Goal: Information Seeking & Learning: Learn about a topic

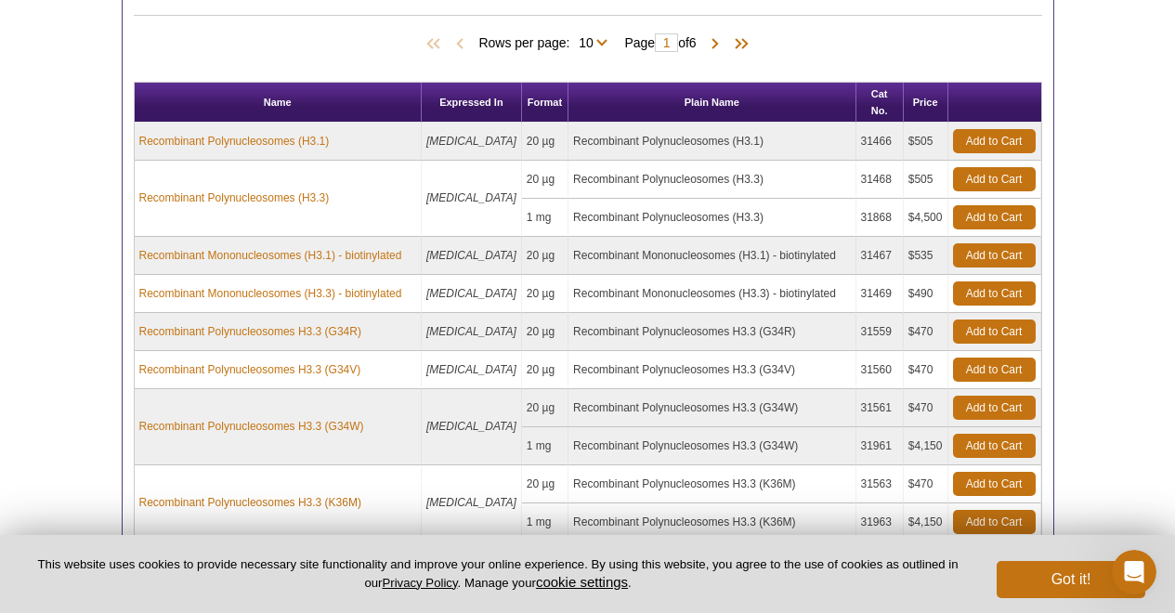
scroll to position [1074, 0]
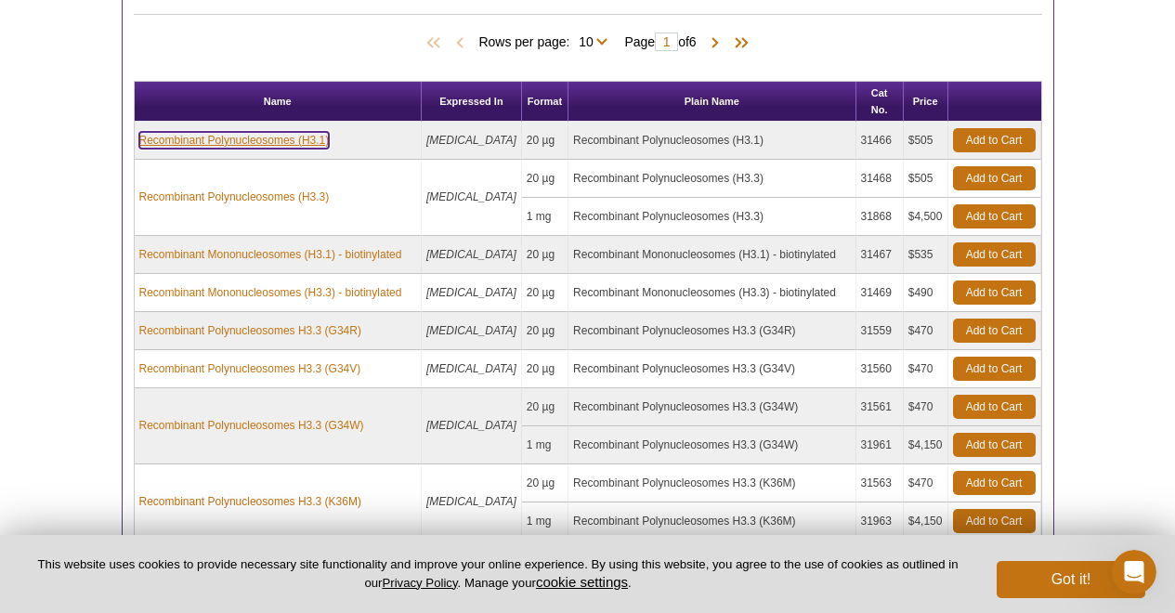
click at [258, 132] on link "Recombinant Polynucleosomes (H3.1)" at bounding box center [234, 140] width 190 height 17
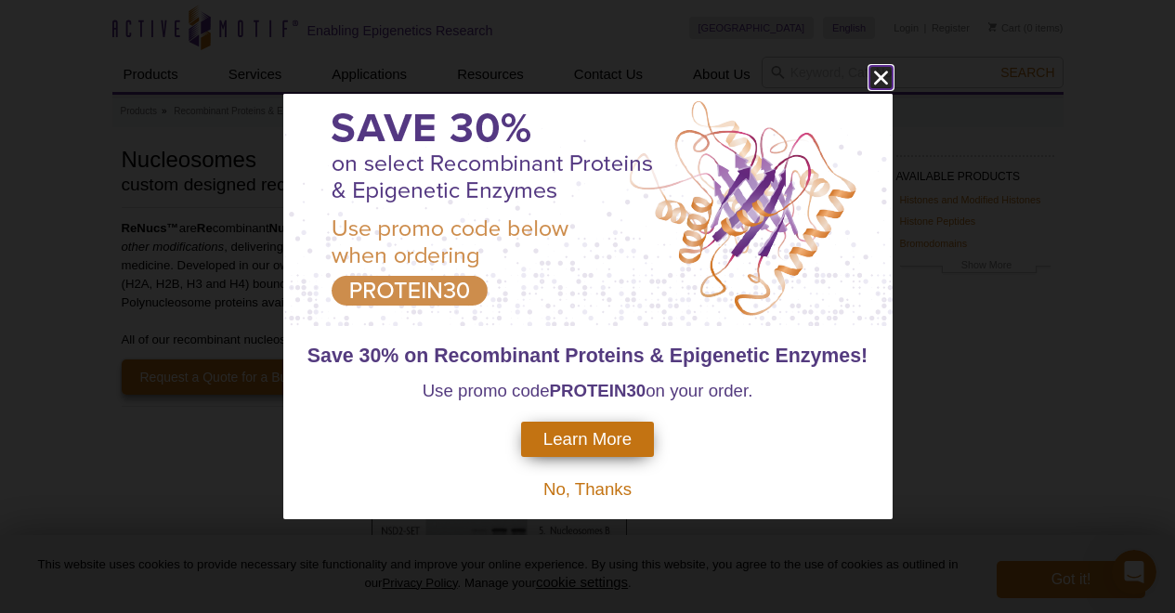
click at [881, 83] on icon "close" at bounding box center [880, 77] width 23 height 23
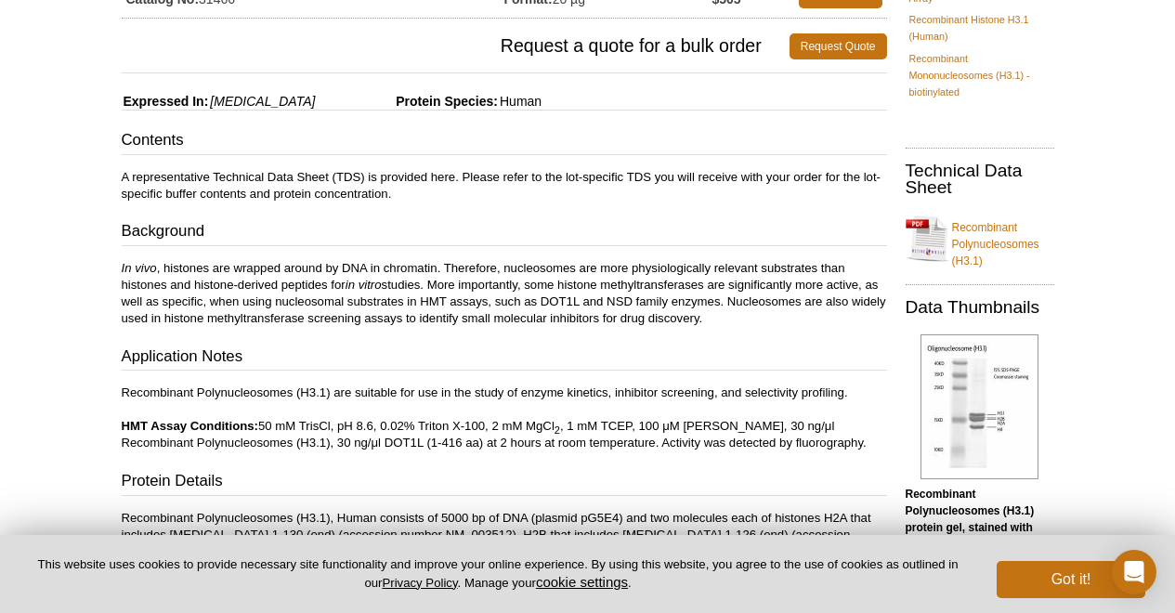
scroll to position [222, 0]
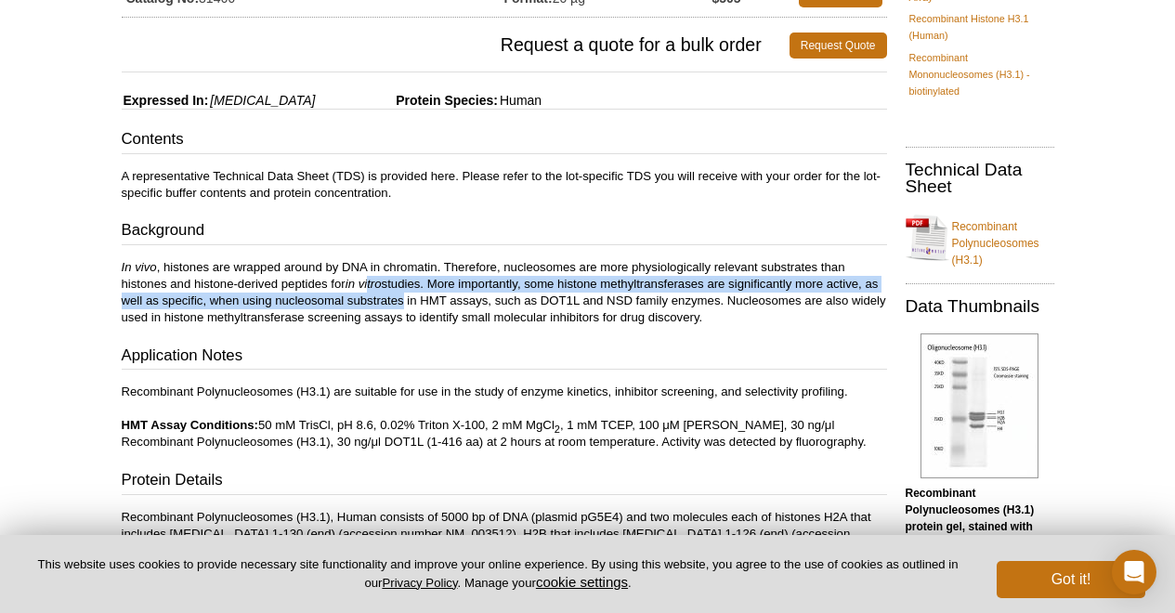
drag, startPoint x: 372, startPoint y: 284, endPoint x: 398, endPoint y: 305, distance: 33.1
click at [398, 305] on p "In vivo , histones are wrapped around by DNA in chromatin. Therefore, nucleosom…" at bounding box center [504, 292] width 765 height 67
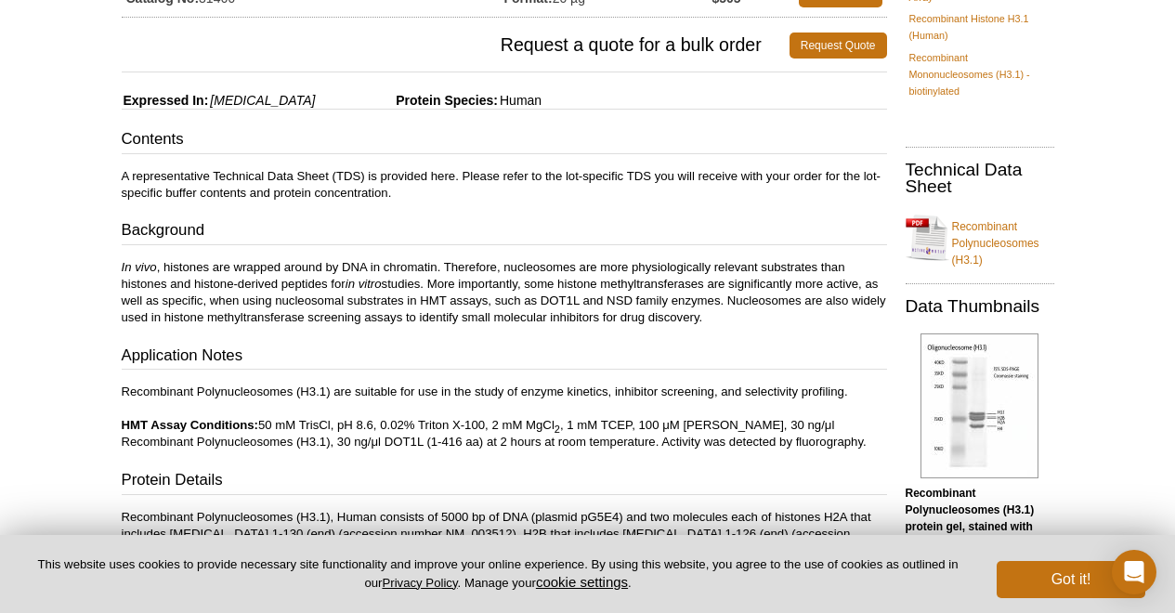
click at [398, 305] on p "In vivo , histones are wrapped around by DNA in chromatin. Therefore, nucleosom…" at bounding box center [504, 292] width 765 height 67
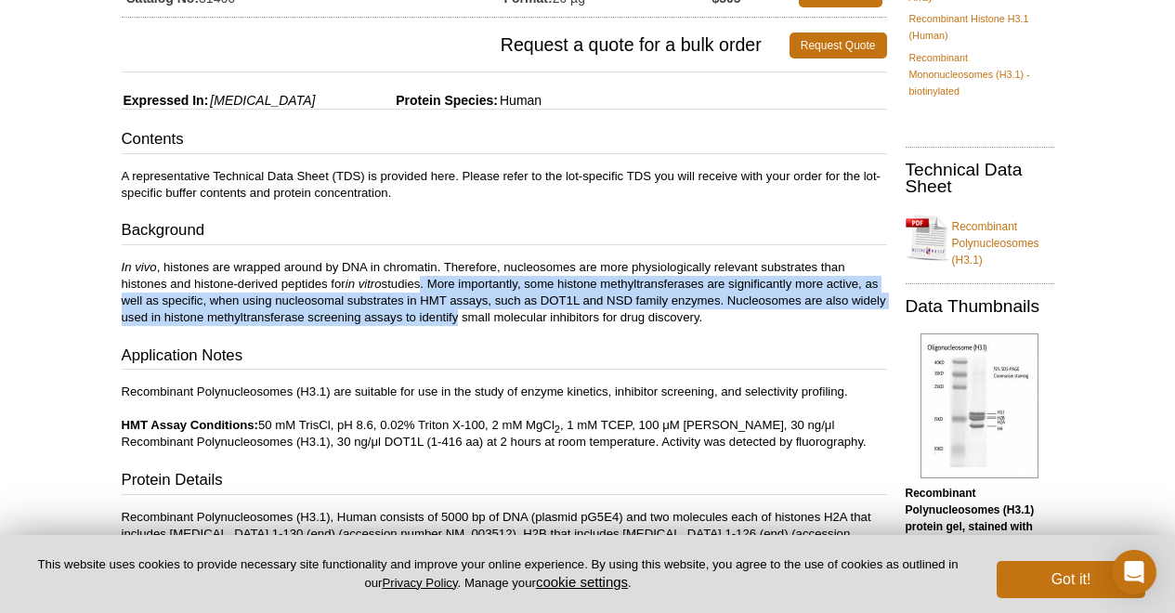
drag, startPoint x: 453, startPoint y: 314, endPoint x: 420, endPoint y: 291, distance: 40.7
click at [420, 291] on p "In vivo , histones are wrapped around by DNA in chromatin. Therefore, nucleosom…" at bounding box center [504, 292] width 765 height 67
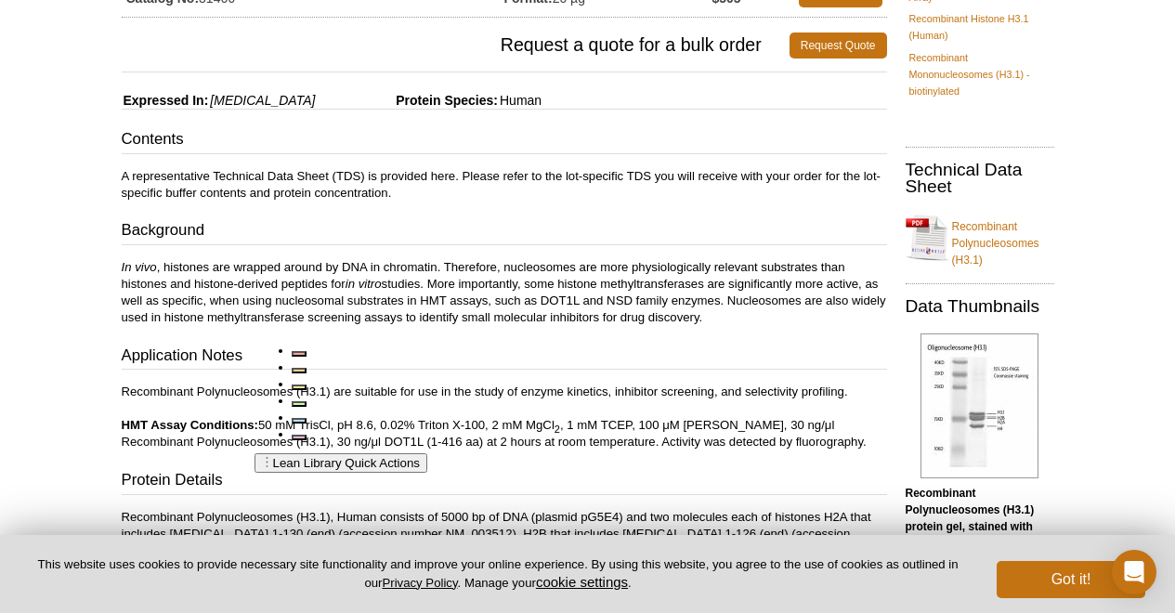
click at [420, 291] on p "In vivo , histones are wrapped around by DNA in chromatin. Therefore, nucleosom…" at bounding box center [504, 292] width 765 height 67
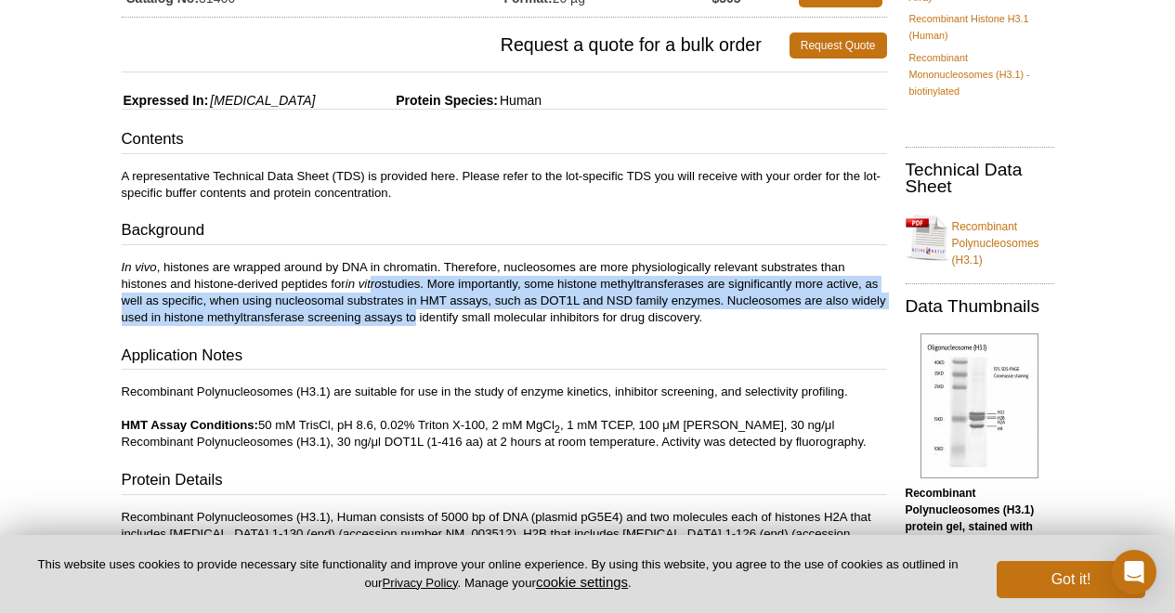
drag, startPoint x: 375, startPoint y: 277, endPoint x: 412, endPoint y: 320, distance: 56.6
click at [412, 320] on p "In vivo , histones are wrapped around by DNA in chromatin. Therefore, nucleosom…" at bounding box center [504, 292] width 765 height 67
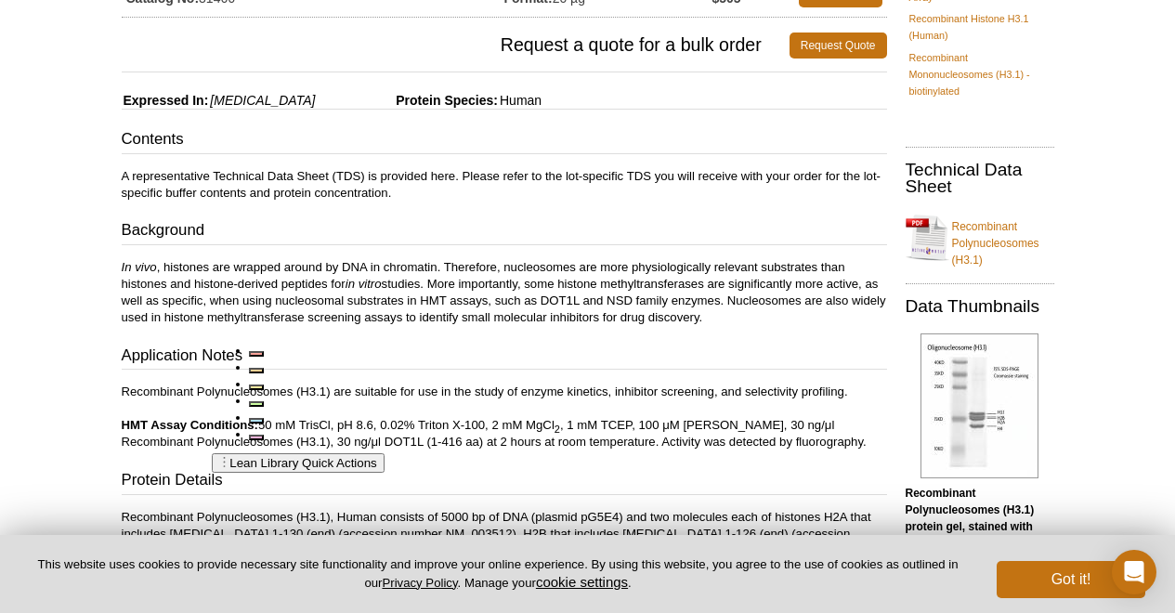
click at [412, 320] on p "In vivo , histones are wrapped around by DNA in chromatin. Therefore, nucleosom…" at bounding box center [504, 292] width 765 height 67
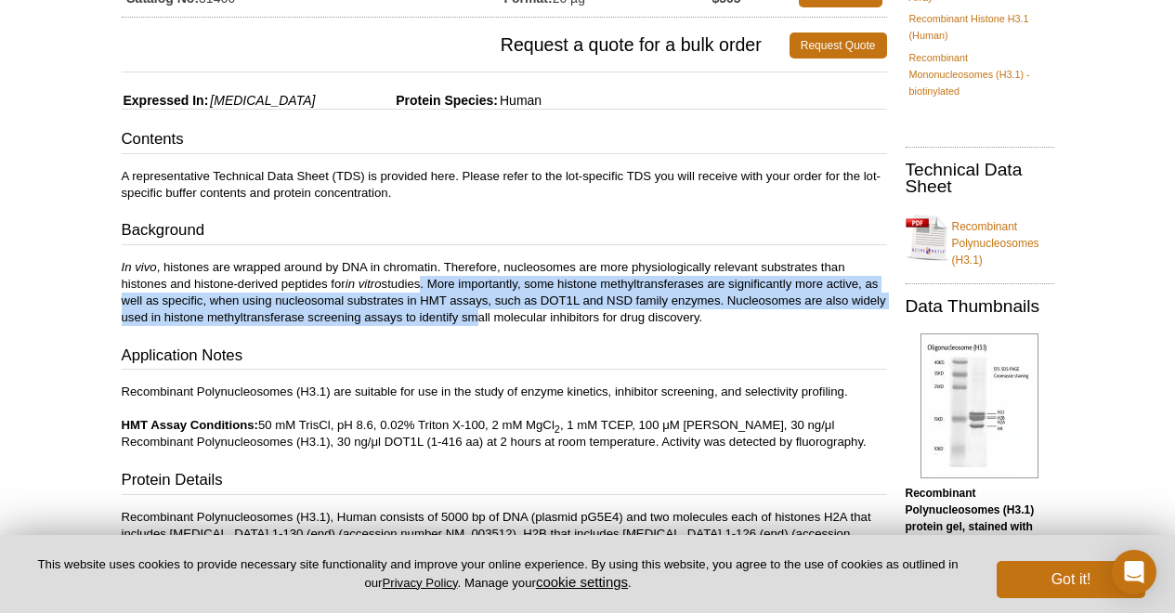
drag, startPoint x: 469, startPoint y: 321, endPoint x: 419, endPoint y: 288, distance: 60.3
click at [419, 288] on p "In vivo , histones are wrapped around by DNA in chromatin. Therefore, nucleosom…" at bounding box center [504, 292] width 765 height 67
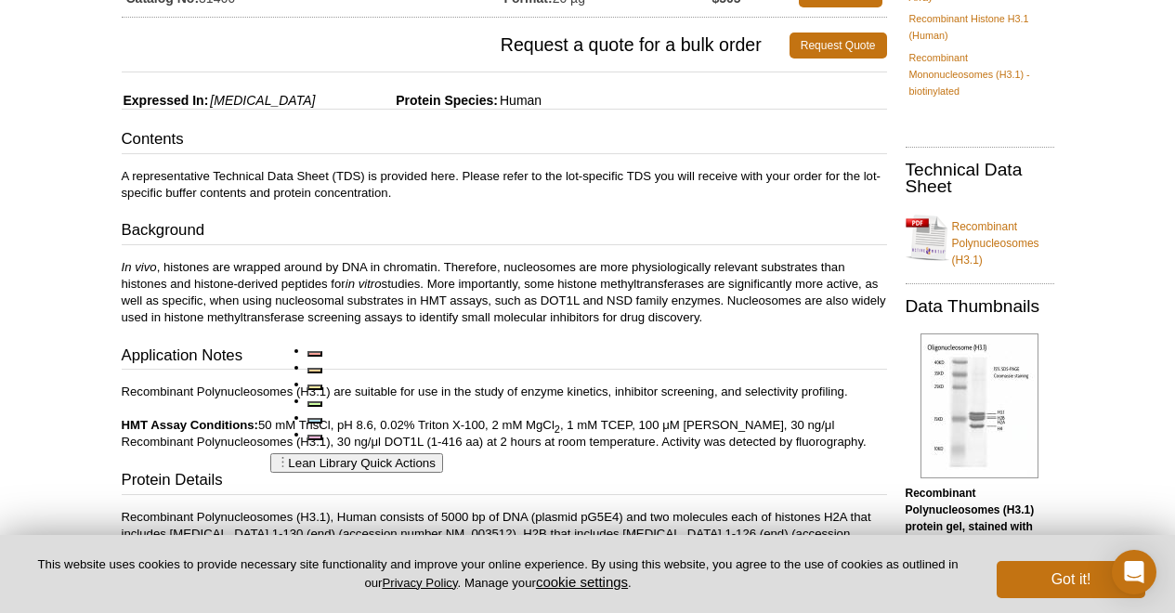
click at [419, 288] on p "In vivo , histones are wrapped around by DNA in chromatin. Therefore, nucleosom…" at bounding box center [504, 292] width 765 height 67
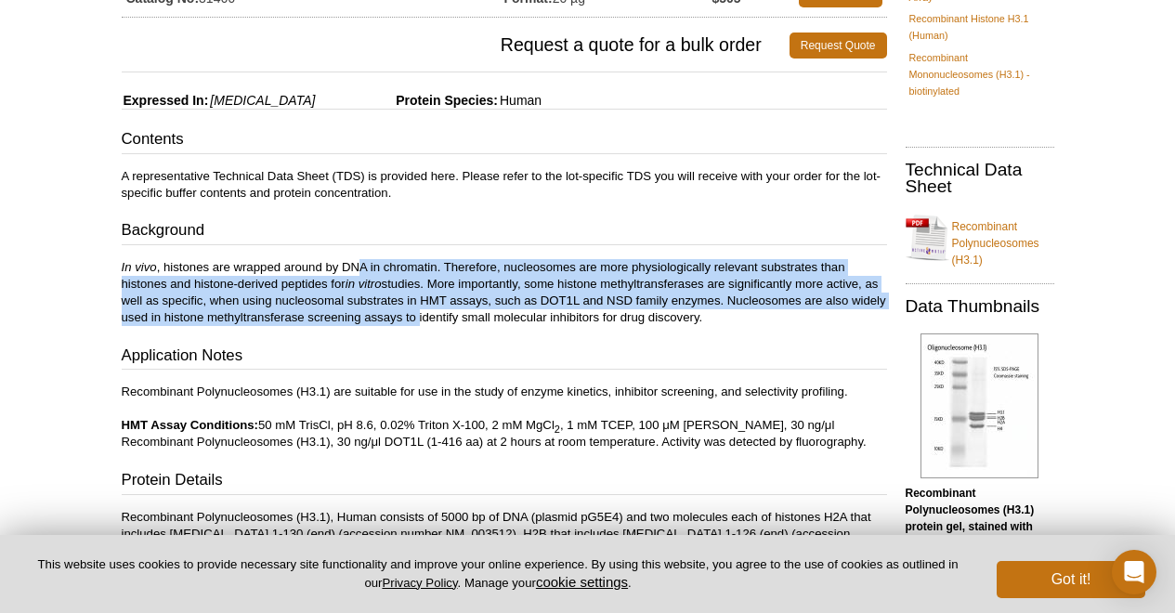
drag, startPoint x: 359, startPoint y: 265, endPoint x: 417, endPoint y: 321, distance: 81.5
click at [417, 321] on p "In vivo , histones are wrapped around by DNA in chromatin. Therefore, nucleosom…" at bounding box center [504, 292] width 765 height 67
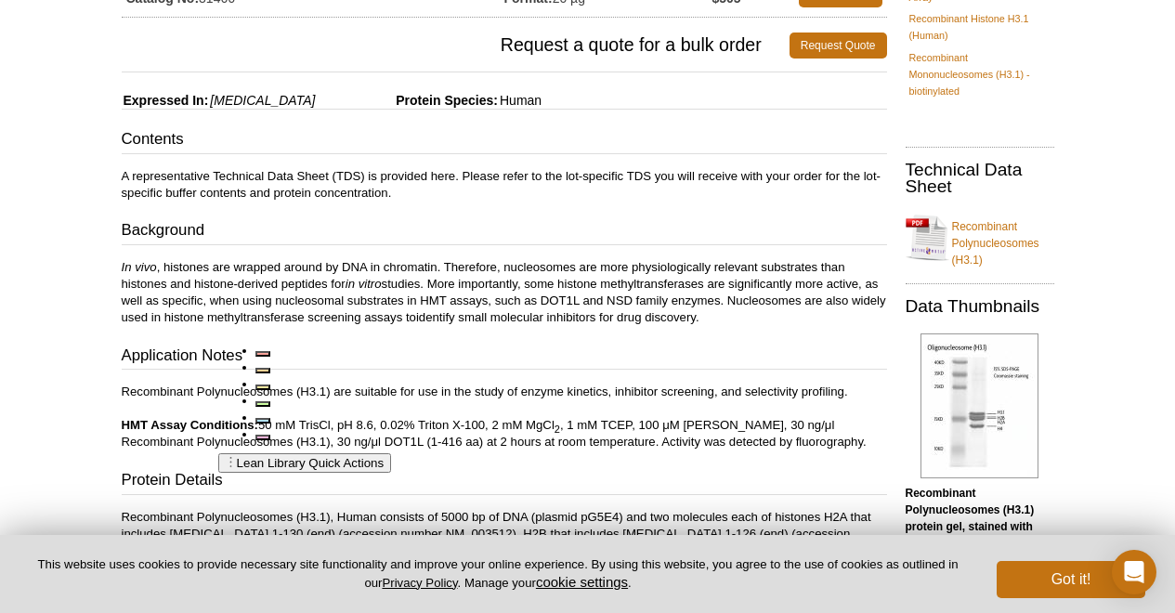
click at [417, 321] on p "In vivo , histones are wrapped around by DN A in chromatin. Therefore, nucleoso…" at bounding box center [504, 292] width 765 height 67
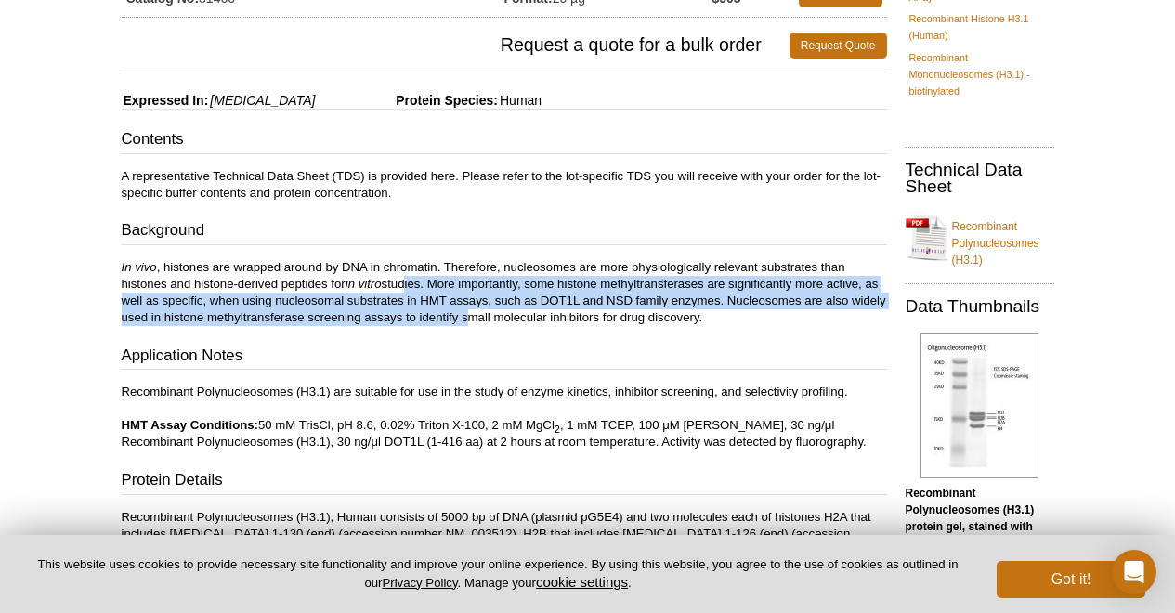
drag, startPoint x: 464, startPoint y: 323, endPoint x: 404, endPoint y: 277, distance: 76.2
click at [404, 277] on p "In vivo , histones are wrapped around by DNA in chromatin. Therefore, nucleosom…" at bounding box center [504, 292] width 765 height 67
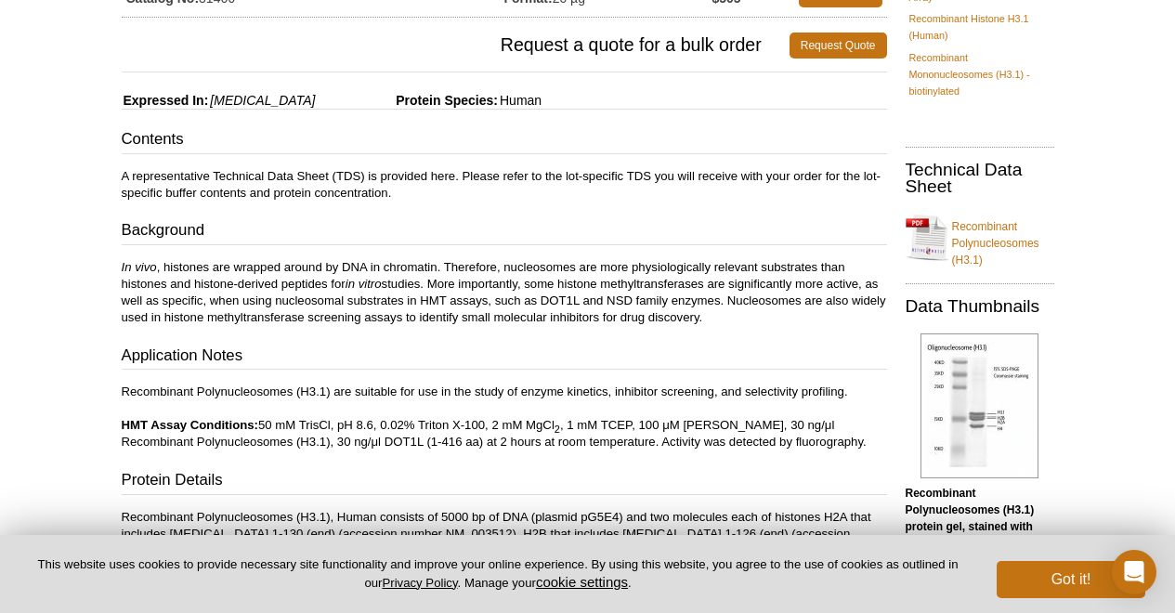
click at [404, 277] on p "In vivo , histones are wrapped around by DNA in chromatin. Therefore, nucleosom…" at bounding box center [504, 292] width 765 height 67
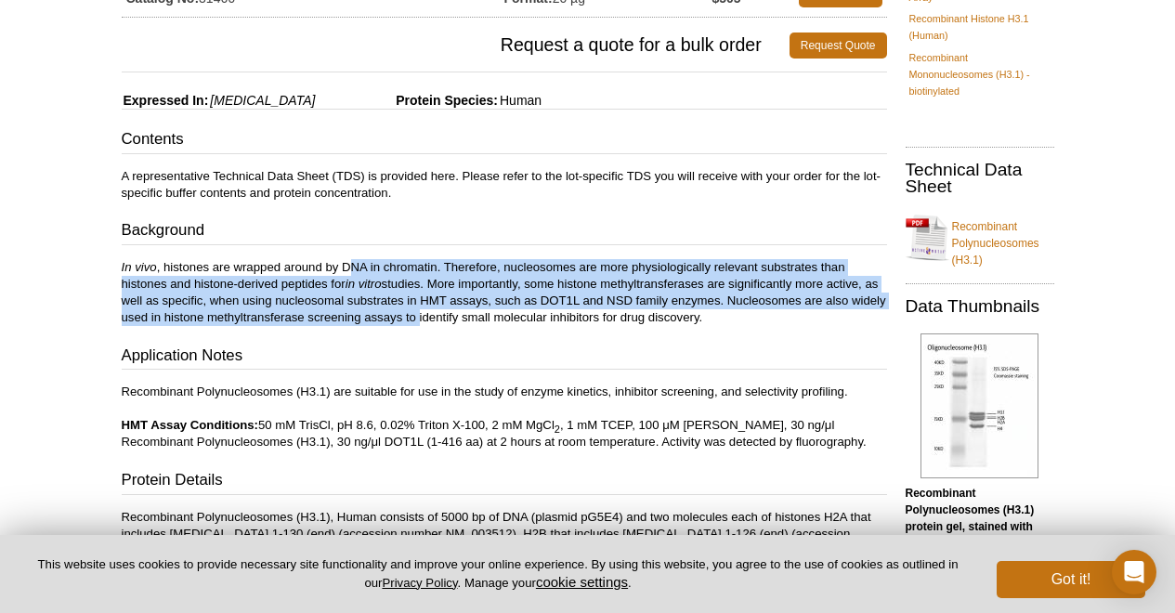
drag, startPoint x: 346, startPoint y: 266, endPoint x: 414, endPoint y: 322, distance: 88.4
click at [414, 322] on p "In vivo , histones are wrapped around by DNA in chromatin. Therefore, nucleosom…" at bounding box center [504, 292] width 765 height 67
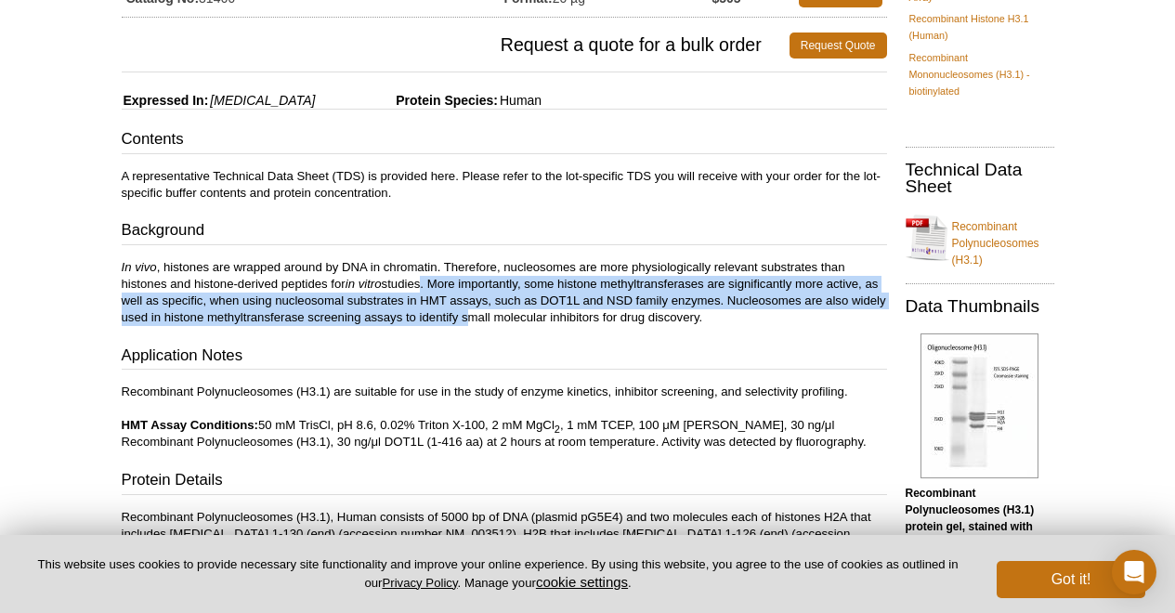
drag, startPoint x: 462, startPoint y: 319, endPoint x: 420, endPoint y: 290, distance: 50.8
click at [420, 290] on p "In vivo , histones are wrapped around by DNA in chromatin. Therefore, nucleosom…" at bounding box center [504, 292] width 765 height 67
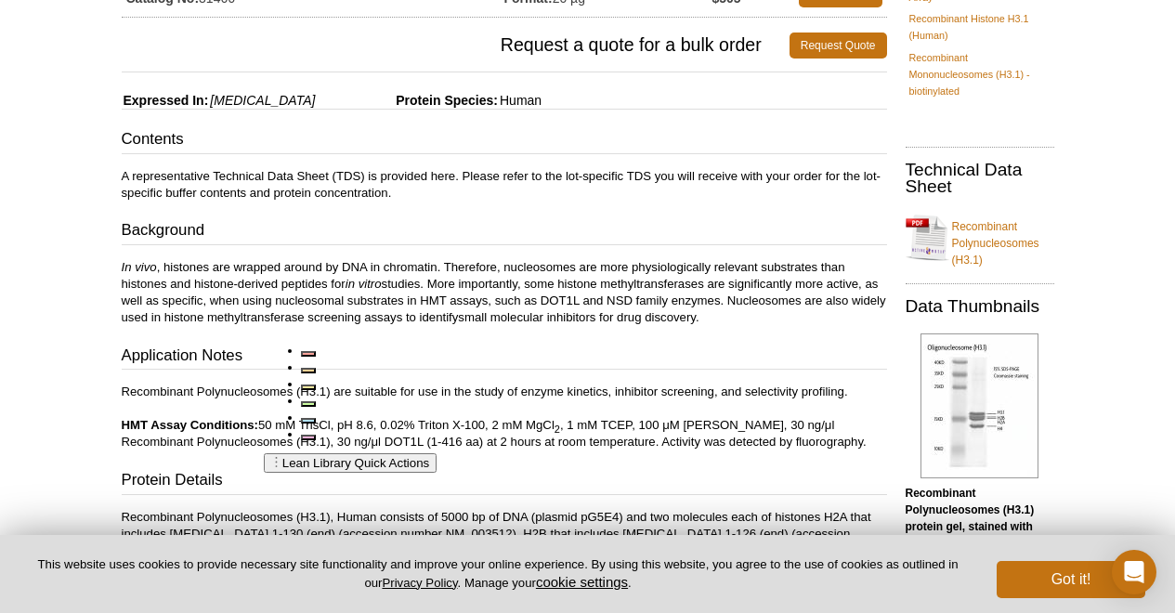
click at [420, 290] on p "In vivo , histones are wrapped around by DNA in chromatin. Therefore, nucleosom…" at bounding box center [504, 292] width 765 height 67
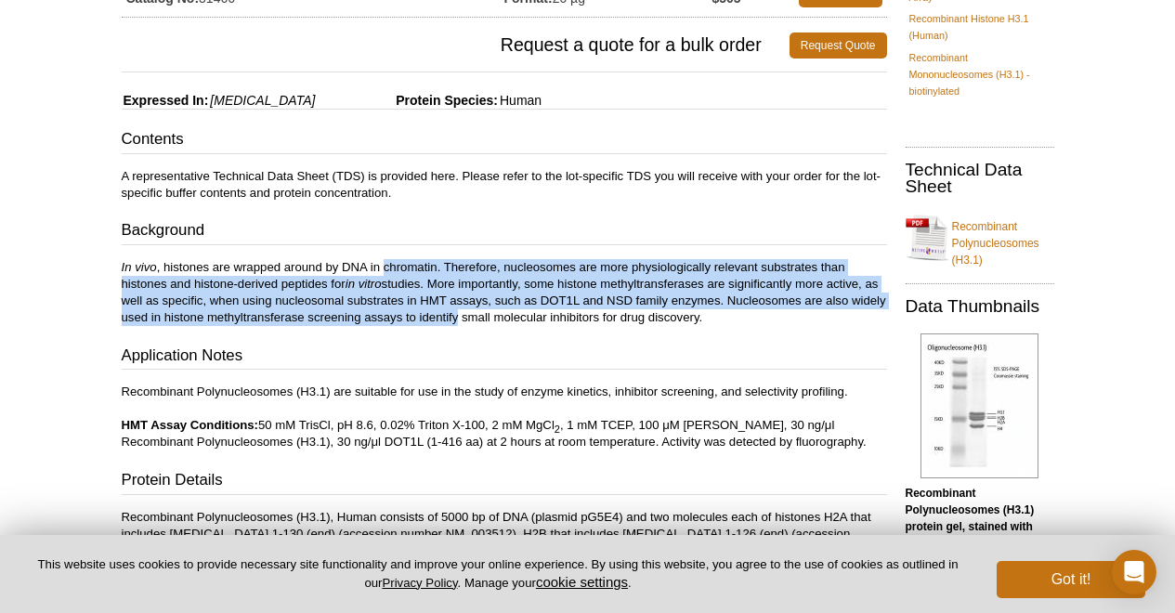
drag, startPoint x: 386, startPoint y: 260, endPoint x: 454, endPoint y: 325, distance: 93.9
click at [454, 325] on p "In vivo , histones are wrapped around by DNA in chromatin. Therefore, nucleosom…" at bounding box center [504, 292] width 765 height 67
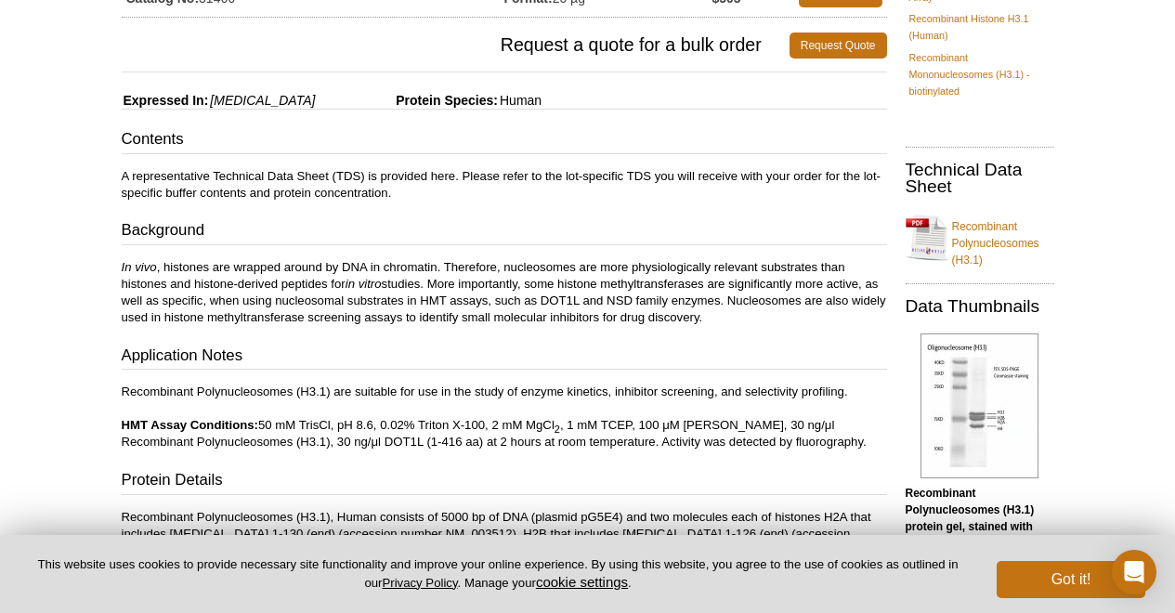
click at [454, 325] on p "In vivo , histones are wrapped around by DNA in chromatin. Therefore, nucleosom…" at bounding box center [504, 292] width 765 height 67
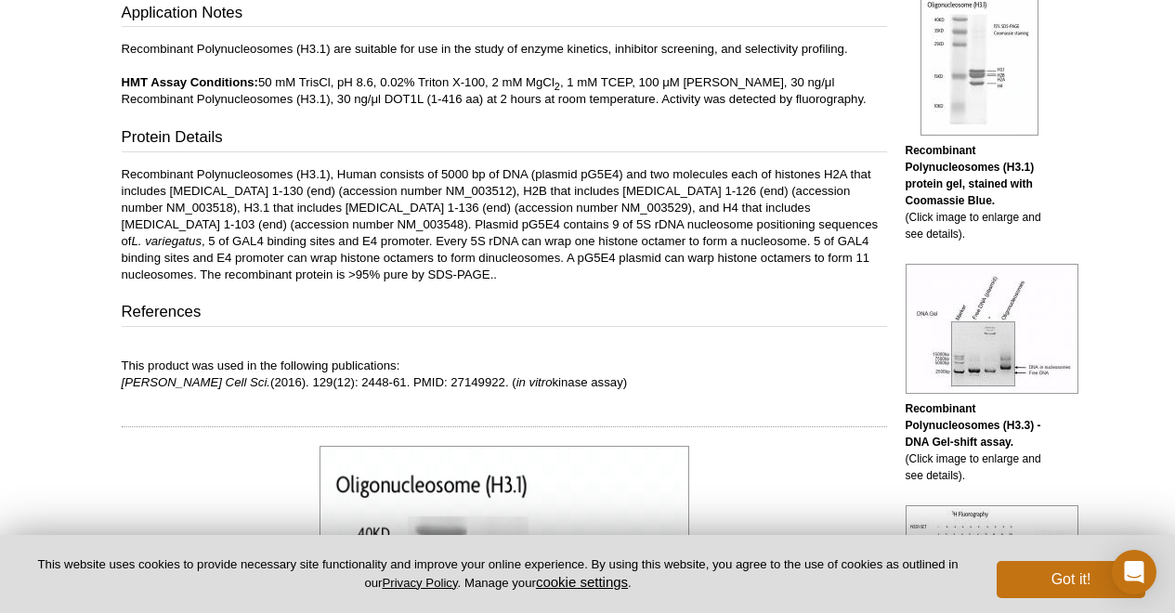
scroll to position [585, 0]
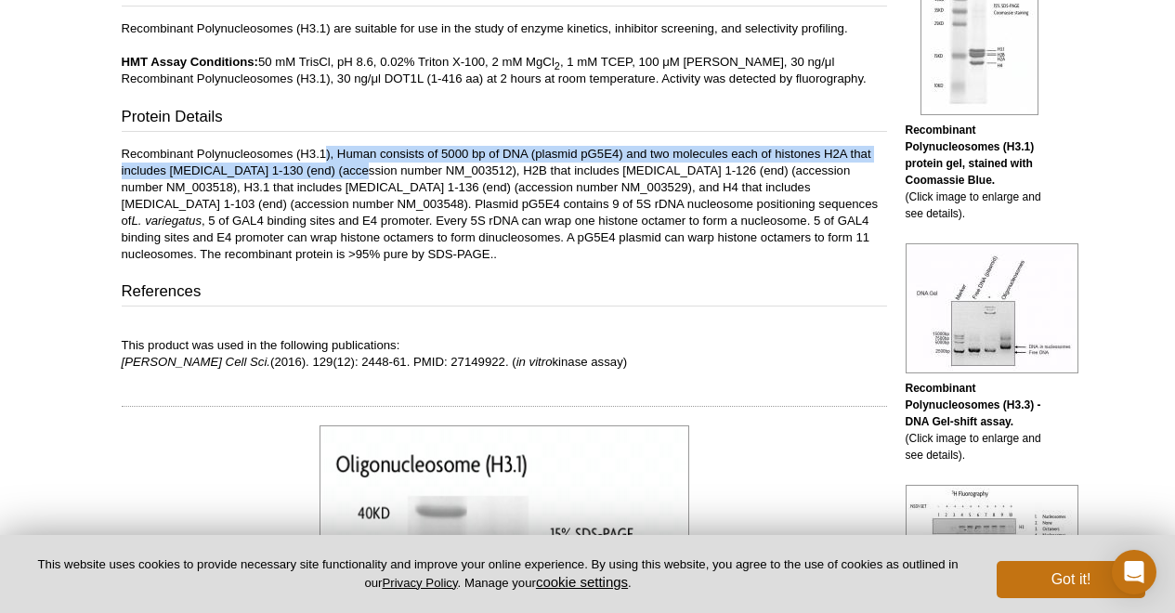
drag, startPoint x: 324, startPoint y: 159, endPoint x: 351, endPoint y: 177, distance: 32.7
click at [351, 177] on p "Recombinant Polynucleosomes (H3.1), Human consists of 5000 bp of DNA (plasmid p…" at bounding box center [504, 204] width 765 height 117
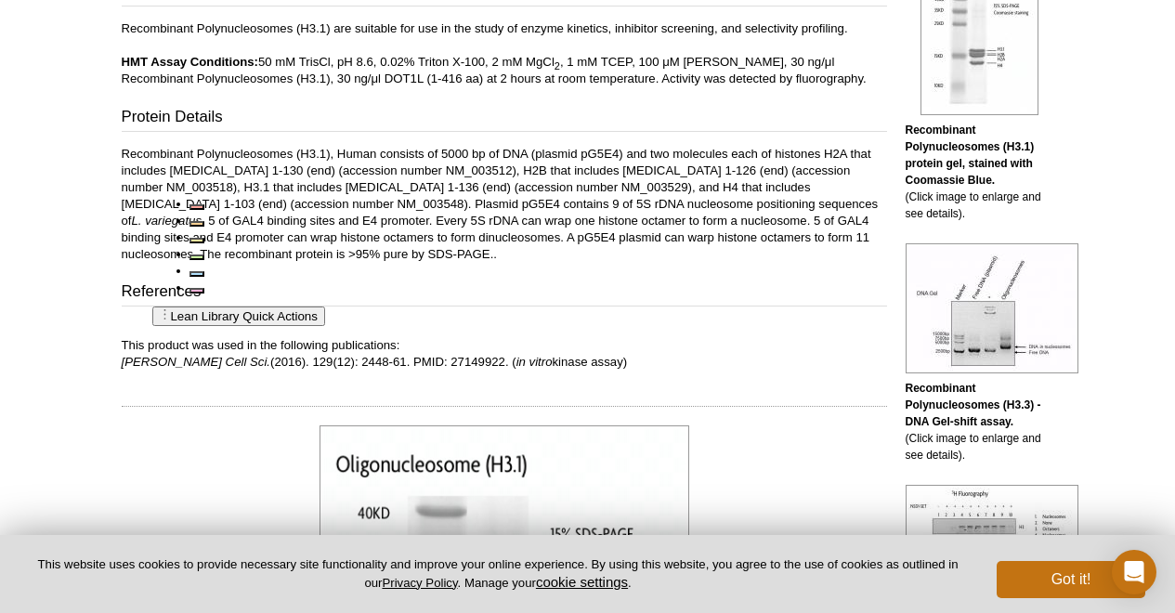
click at [351, 177] on p "Recombinant Polynucleosomes (H3.1 ), Human consists of 5000 bp of DNA (plasmid …" at bounding box center [504, 204] width 765 height 117
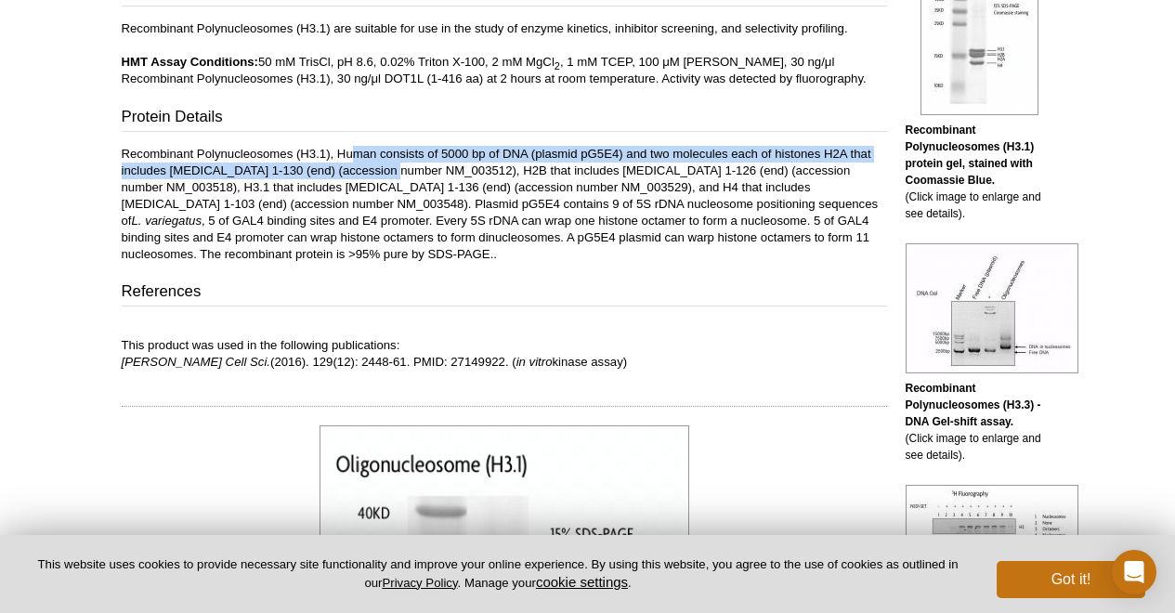
drag, startPoint x: 386, startPoint y: 177, endPoint x: 357, endPoint y: 156, distance: 36.6
click at [357, 156] on p "Recombinant Polynucleosomes (H3.1), Human consists of 5000 bp of DNA (plasmid p…" at bounding box center [504, 204] width 765 height 117
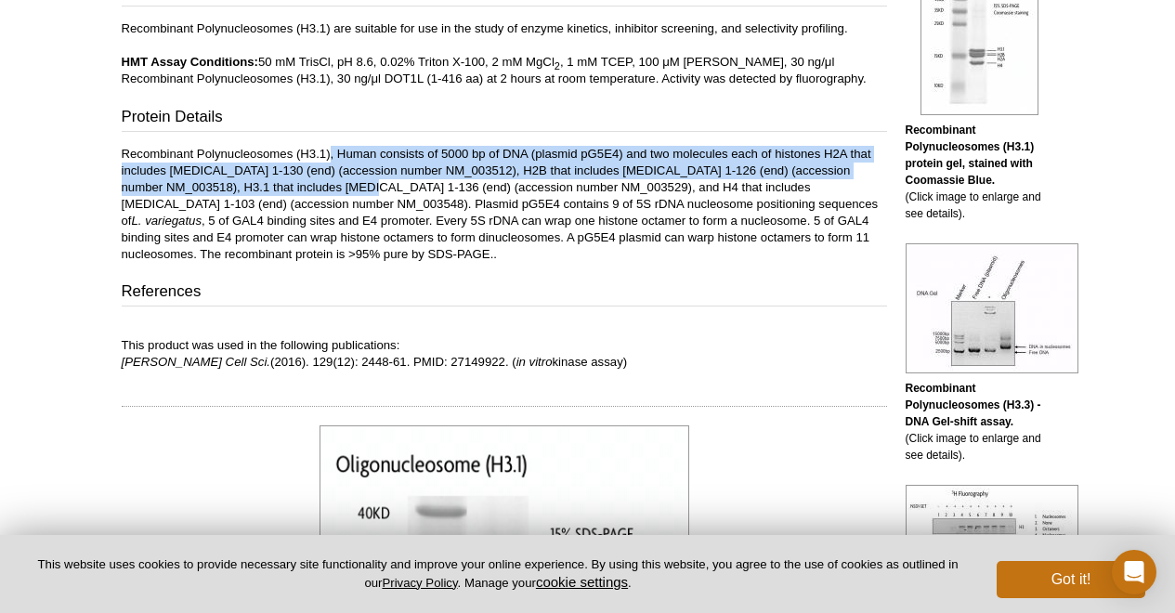
drag, startPoint x: 330, startPoint y: 146, endPoint x: 365, endPoint y: 183, distance: 51.2
click at [365, 183] on p "Recombinant Polynucleosomes (H3.1), Human consists of 5000 bp of DNA (plasmid p…" at bounding box center [504, 204] width 765 height 117
drag, startPoint x: 398, startPoint y: 182, endPoint x: 360, endPoint y: 159, distance: 43.8
click at [360, 159] on p "Recombinant Polynucleosomes (H3.1), Human consists of 5000 bp of DNA (plasmid p…" at bounding box center [504, 204] width 765 height 117
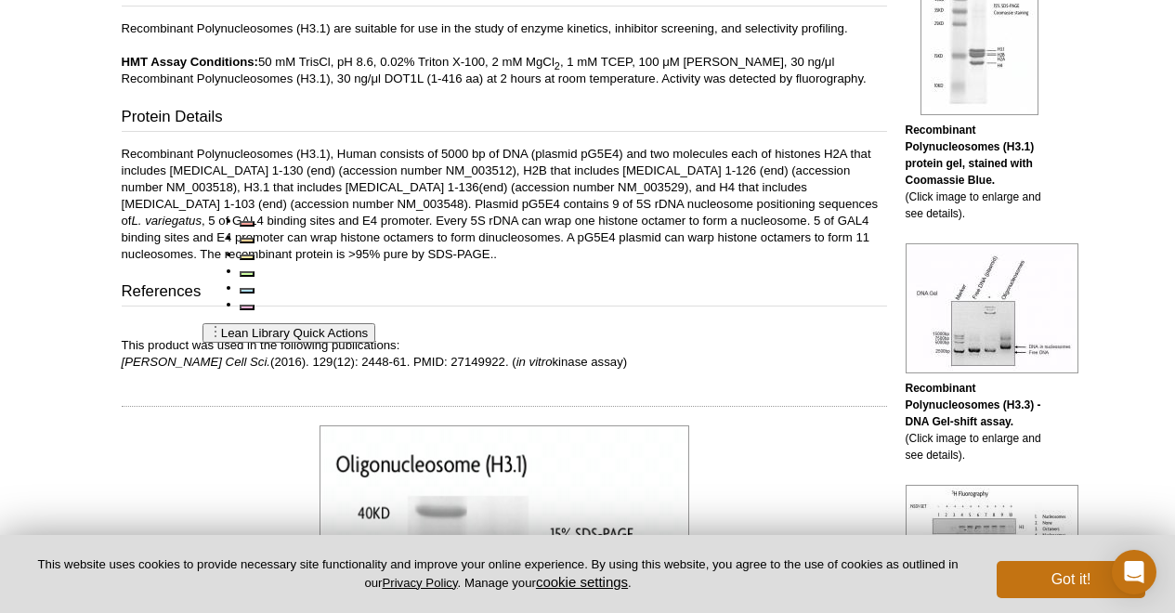
click at [360, 159] on p "Recombinant Polynucleosomes (H3.1), Hum an consists of 5000 bp of DNA (plasmid …" at bounding box center [504, 204] width 765 height 117
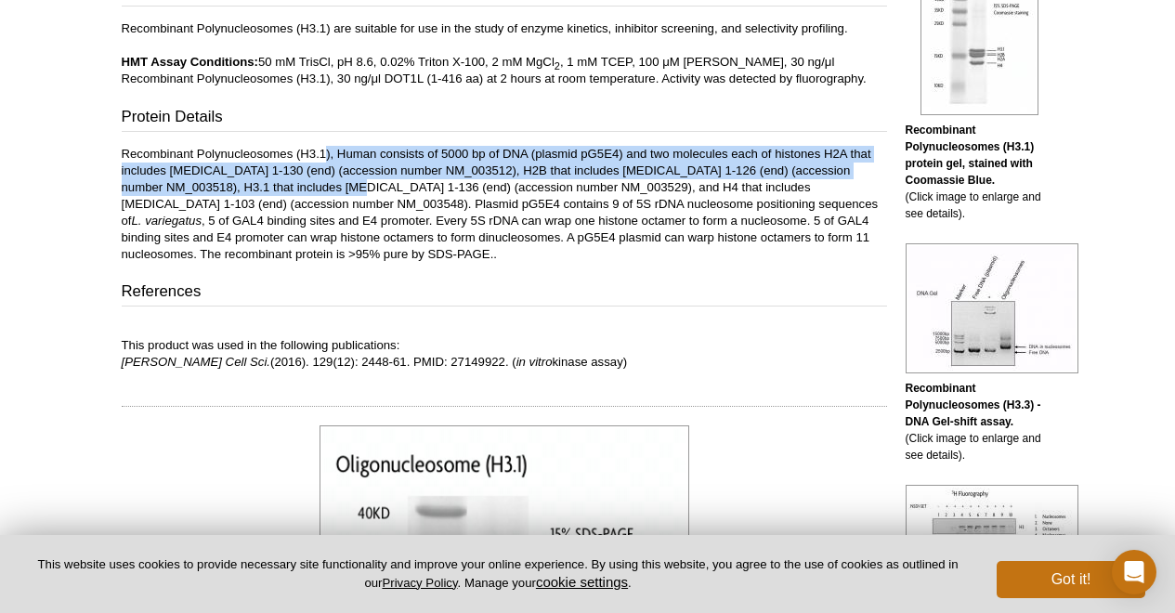
drag, startPoint x: 324, startPoint y: 147, endPoint x: 356, endPoint y: 192, distance: 55.4
click at [356, 192] on p "Recombinant Polynucleosomes (H3.1), Human consists of 5000 bp of DNA (plasmid p…" at bounding box center [504, 204] width 765 height 117
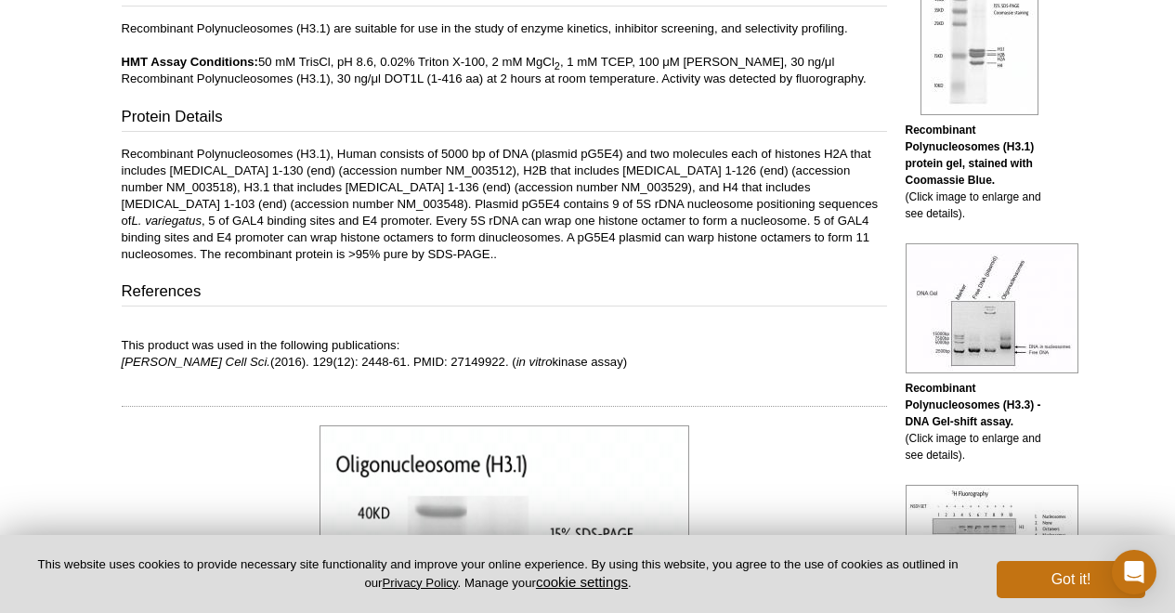
click at [356, 192] on p "Recombinant Polynucleosomes (H3.1), Human consists of 5000 bp of DNA (plasmid p…" at bounding box center [504, 204] width 765 height 117
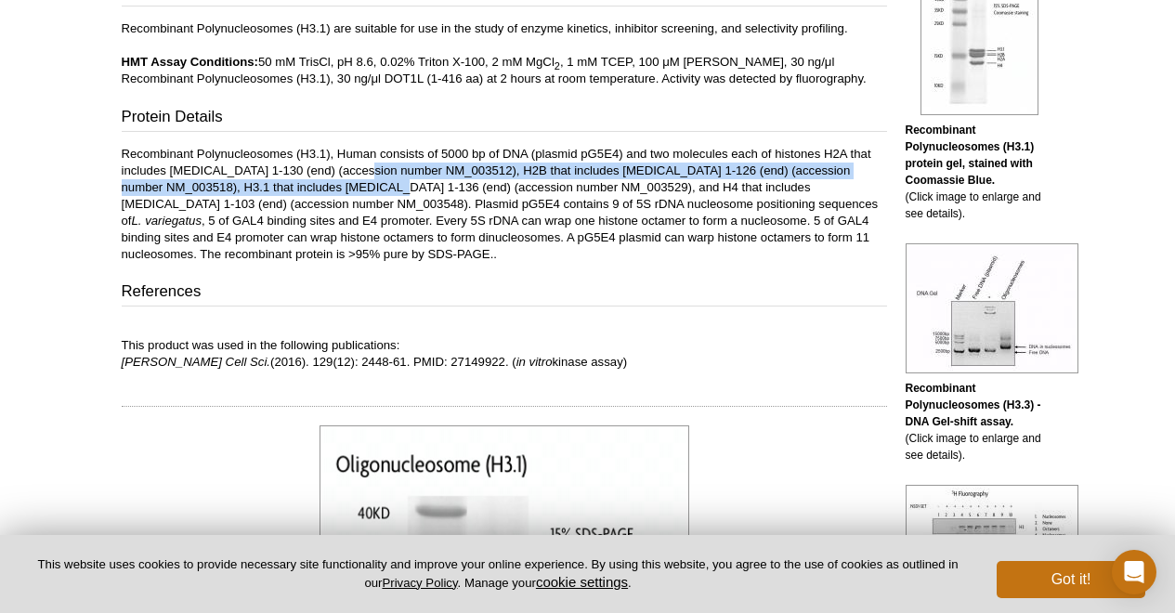
drag, startPoint x: 386, startPoint y: 193, endPoint x: 358, endPoint y: 175, distance: 34.3
click at [358, 175] on p "Recombinant Polynucleosomes (H3.1), Human consists of 5000 bp of DNA (plasmid p…" at bounding box center [504, 204] width 765 height 117
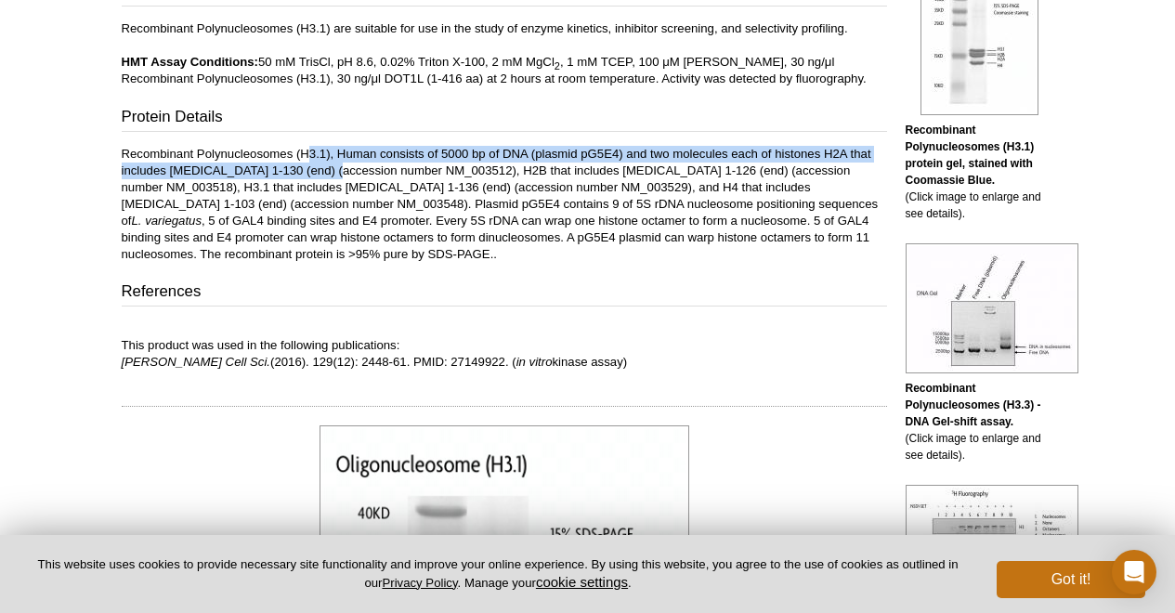
drag, startPoint x: 308, startPoint y: 150, endPoint x: 333, endPoint y: 181, distance: 39.0
click at [333, 181] on p "Recombinant Polynucleosomes (H3.1), Human consists of 5000 bp of DNA (plasmid p…" at bounding box center [504, 204] width 765 height 117
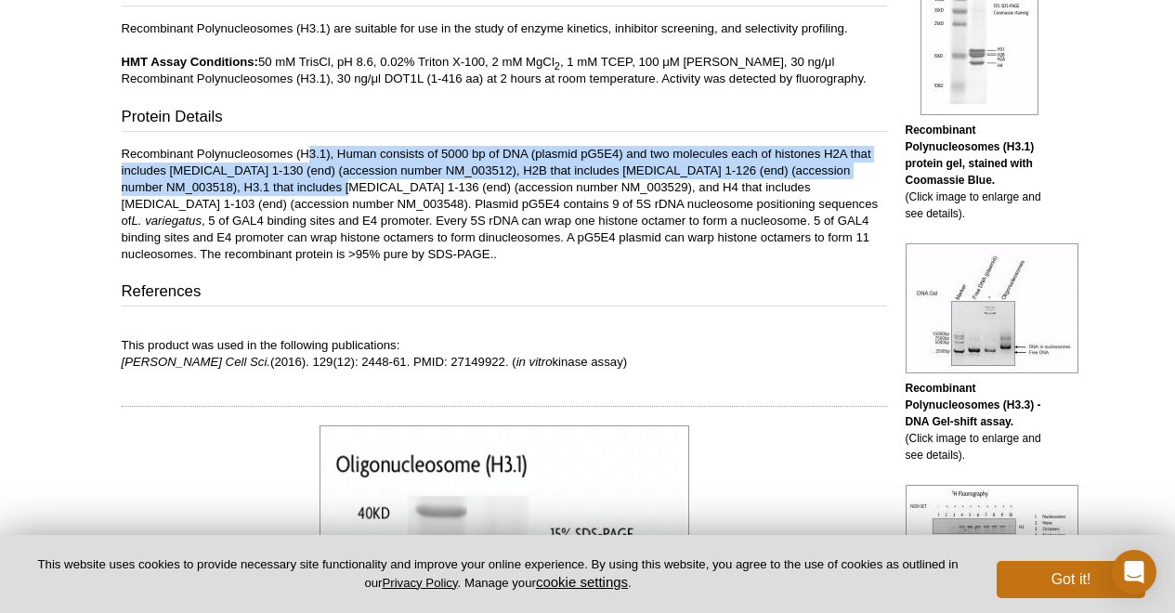
drag, startPoint x: 344, startPoint y: 182, endPoint x: 309, endPoint y: 160, distance: 41.0
click at [309, 160] on p "Recombinant Polynucleosomes (H3.1), Human consists of 5000 bp of DNA (plasmid p…" at bounding box center [504, 204] width 765 height 117
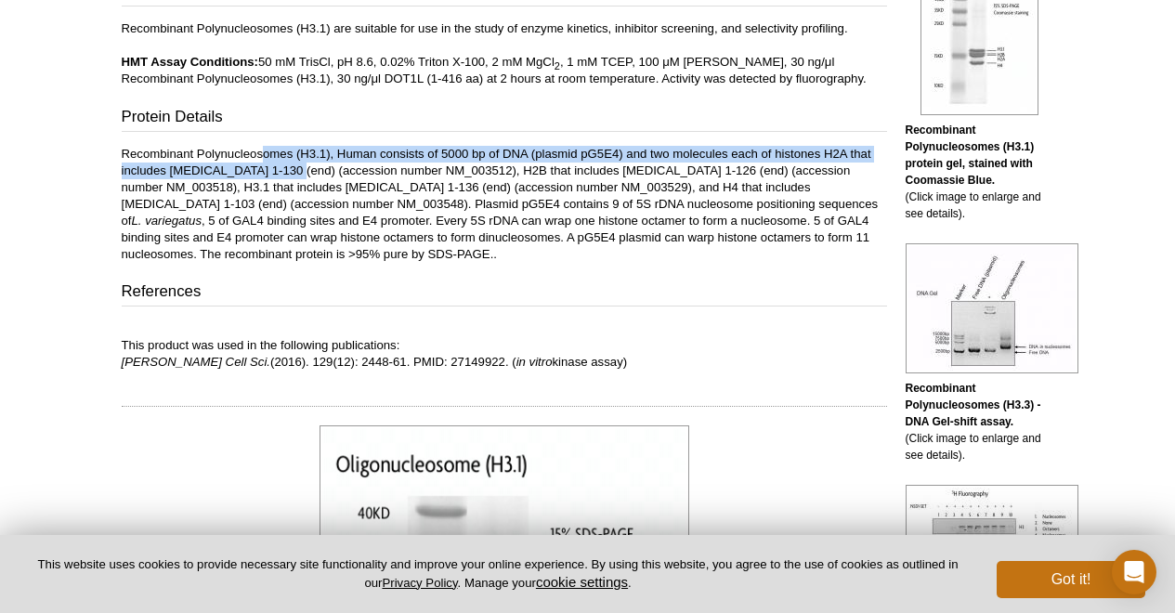
drag, startPoint x: 262, startPoint y: 148, endPoint x: 303, endPoint y: 181, distance: 52.8
click at [303, 181] on p "Recombinant Polynucleosomes (H3.1), Human consists of 5000 bp of DNA (plasmid p…" at bounding box center [504, 204] width 765 height 117
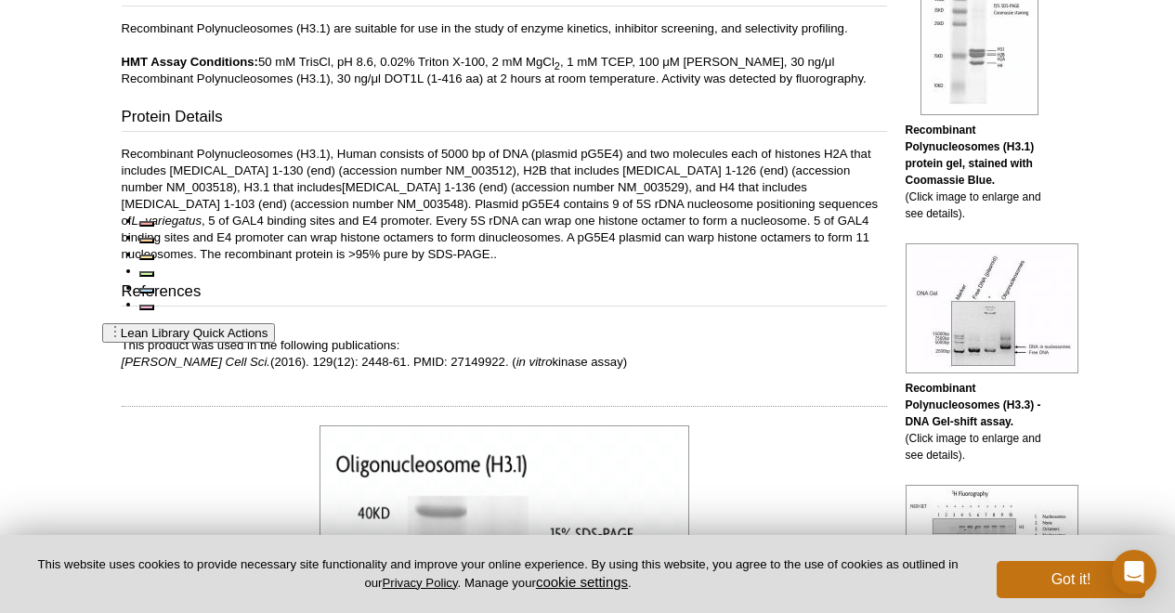
click at [303, 181] on p "Recombinant Polynucleos omes (H3.1), Human consists of 5000 bp of DNA (plasmid …" at bounding box center [504, 204] width 765 height 117
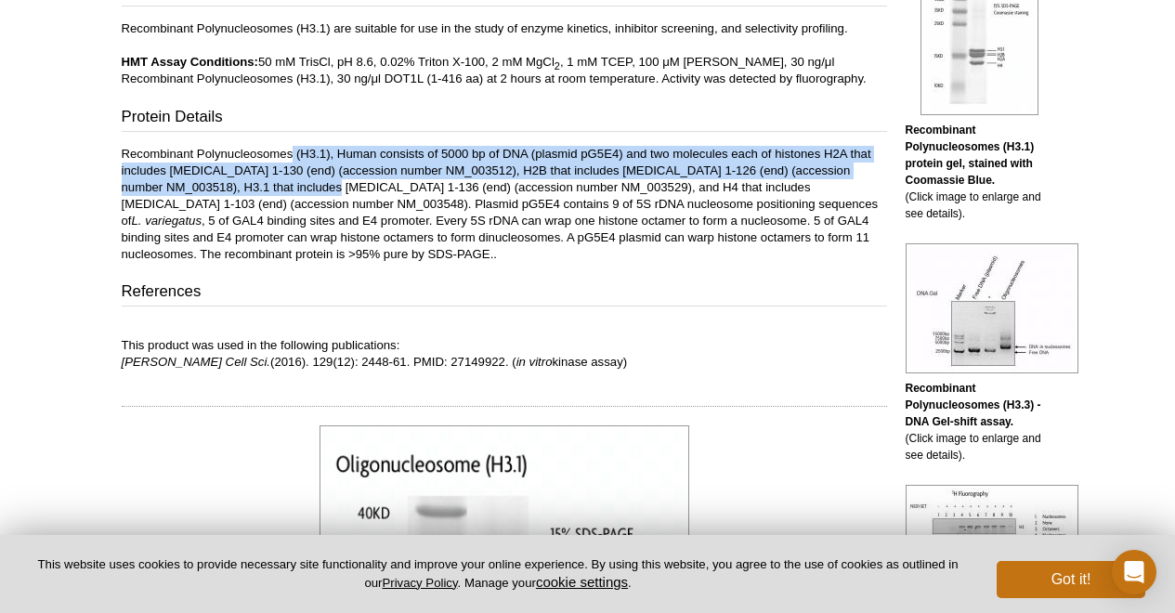
drag, startPoint x: 333, startPoint y: 182, endPoint x: 287, endPoint y: 150, distance: 55.9
click at [287, 150] on p "Recombinant Polynucleosomes (H3.1), Human consists of 5000 bp of DNA (plasmid p…" at bounding box center [504, 204] width 765 height 117
drag, startPoint x: 228, startPoint y: 143, endPoint x: 287, endPoint y: 194, distance: 77.7
click at [287, 194] on div "Contents A representative Technical Data Sheet (TDS) is provided here. Please r…" at bounding box center [504, 68] width 765 height 606
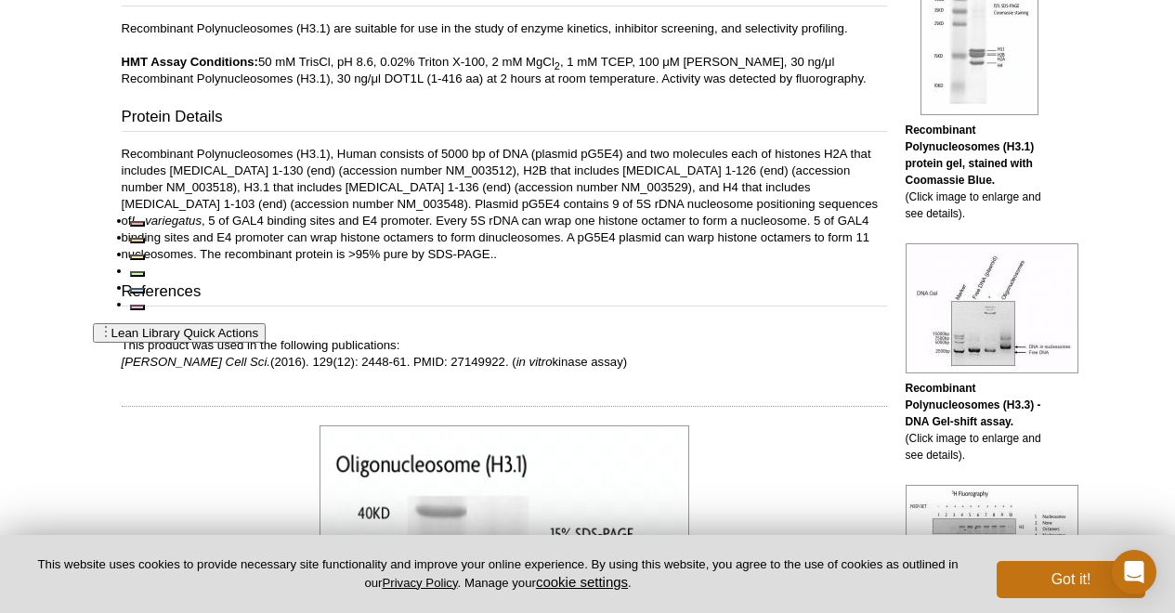
click at [287, 194] on p "Recombinant Polynucleosomes (H3.1), Human consists of 5000 bp of DNA (plasmid p…" at bounding box center [504, 204] width 765 height 117
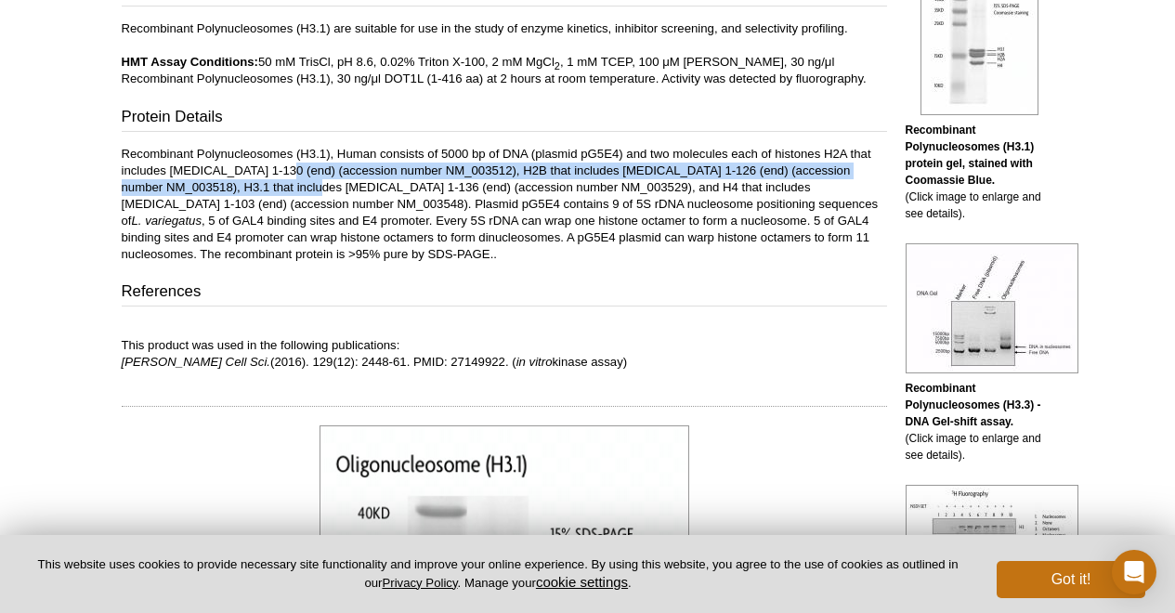
drag, startPoint x: 314, startPoint y: 191, endPoint x: 276, endPoint y: 163, distance: 47.2
click at [276, 163] on p "Recombinant Polynucleosomes (H3.1), Human consists of 5000 bp of DNA (plasmid p…" at bounding box center [504, 204] width 765 height 117
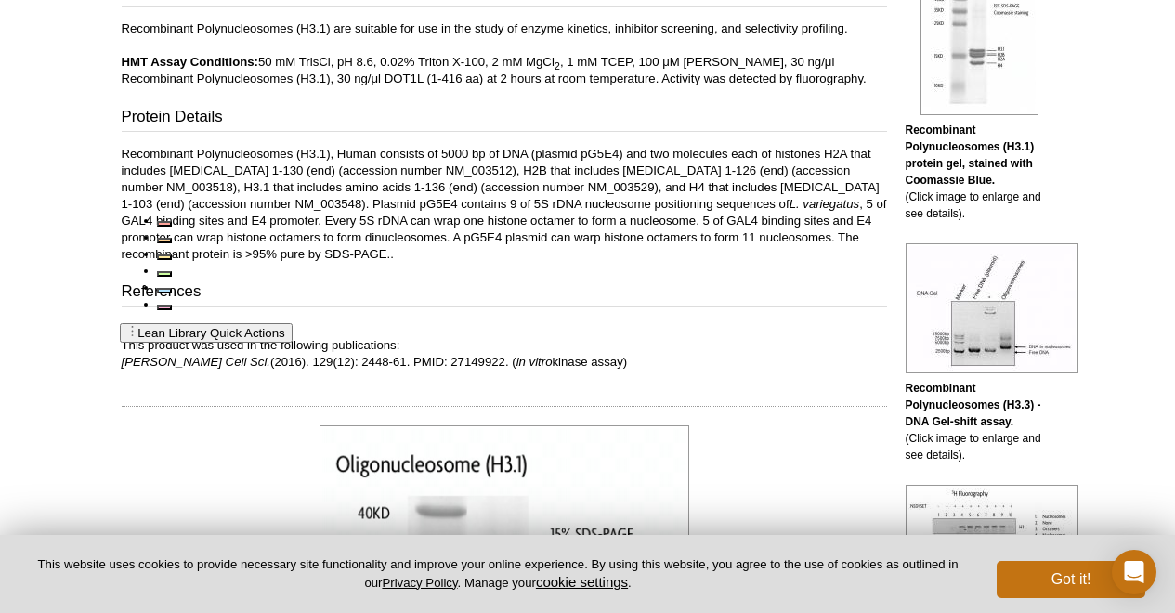
click at [276, 163] on p "Recombinant Polynucleosomes (H3.1), Human consists of 5000 bp of DNA (plasmid p…" at bounding box center [504, 204] width 765 height 117
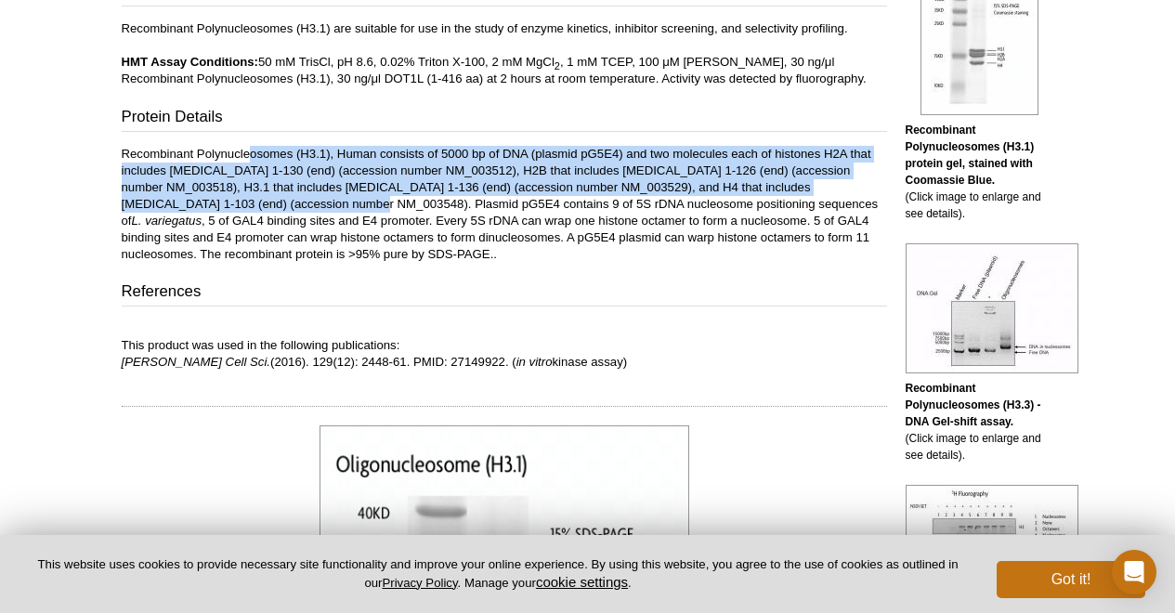
drag, startPoint x: 249, startPoint y: 152, endPoint x: 299, endPoint y: 198, distance: 67.7
click at [299, 198] on p "Recombinant Polynucleosomes (H3.1), Human consists of 5000 bp of DNA (plasmid p…" at bounding box center [504, 204] width 765 height 117
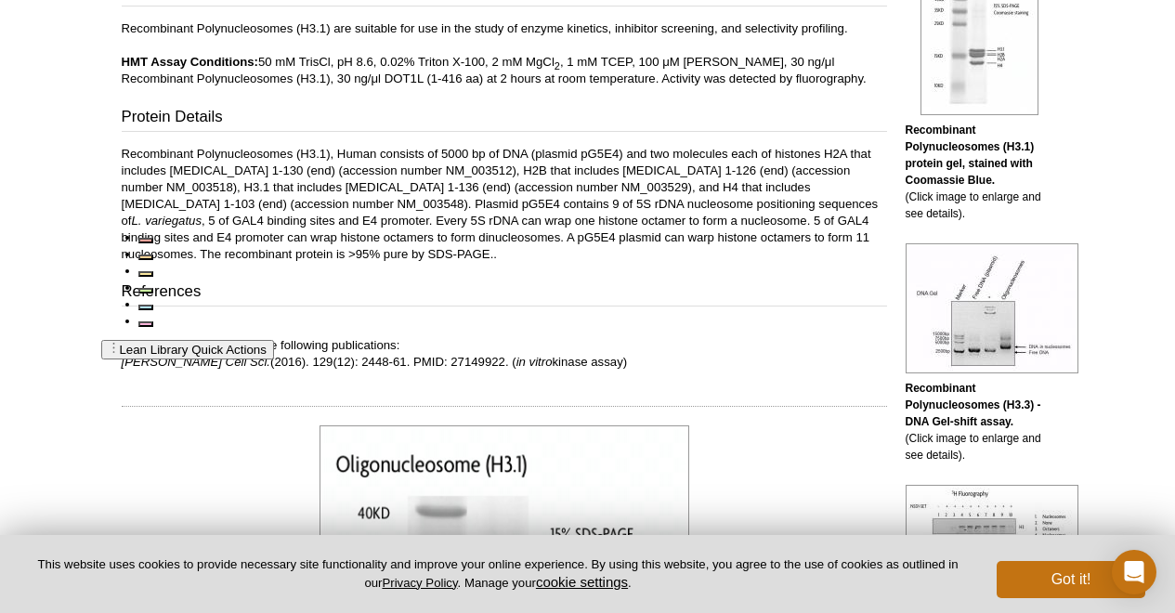
click at [299, 198] on p "Recombinant Polynucle osomes (H3.1), Human consists of 5000 bp of DNA (plasmid …" at bounding box center [504, 204] width 765 height 117
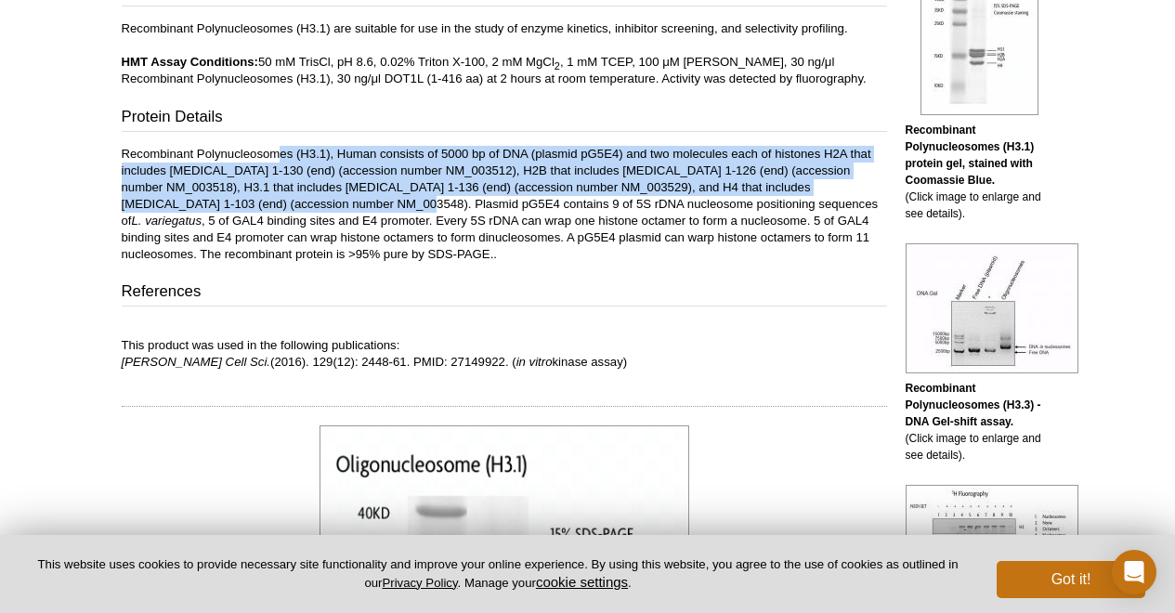
drag, startPoint x: 336, startPoint y: 199, endPoint x: 281, endPoint y: 157, distance: 68.9
click at [281, 157] on p "Recombinant Polynucleosomes (H3.1), Human consists of 5000 bp of DNA (plasmid p…" at bounding box center [504, 204] width 765 height 117
drag, startPoint x: 241, startPoint y: 157, endPoint x: 294, endPoint y: 204, distance: 71.7
click at [294, 204] on p "Recombinant Polynucleosomes (H3.1), Human consists of 5000 bp of DNA (plasmid p…" at bounding box center [504, 204] width 765 height 117
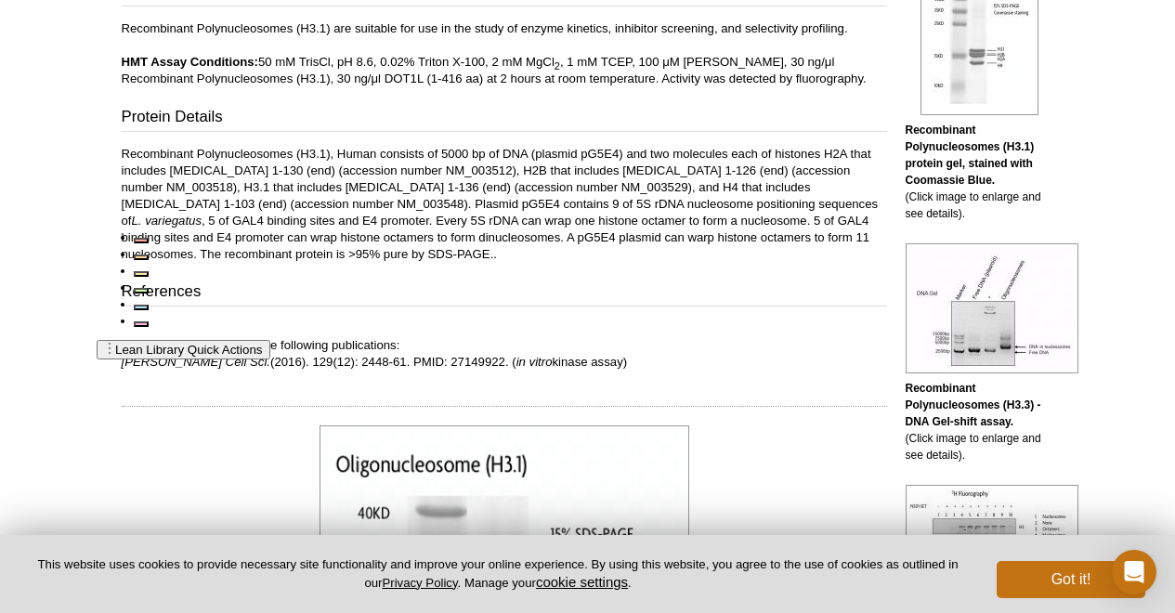
click at [294, 204] on p "Recombinant Polynuc leosomes (H3.1), Human consists of 5000 bp of DNA (plasmid …" at bounding box center [504, 204] width 765 height 117
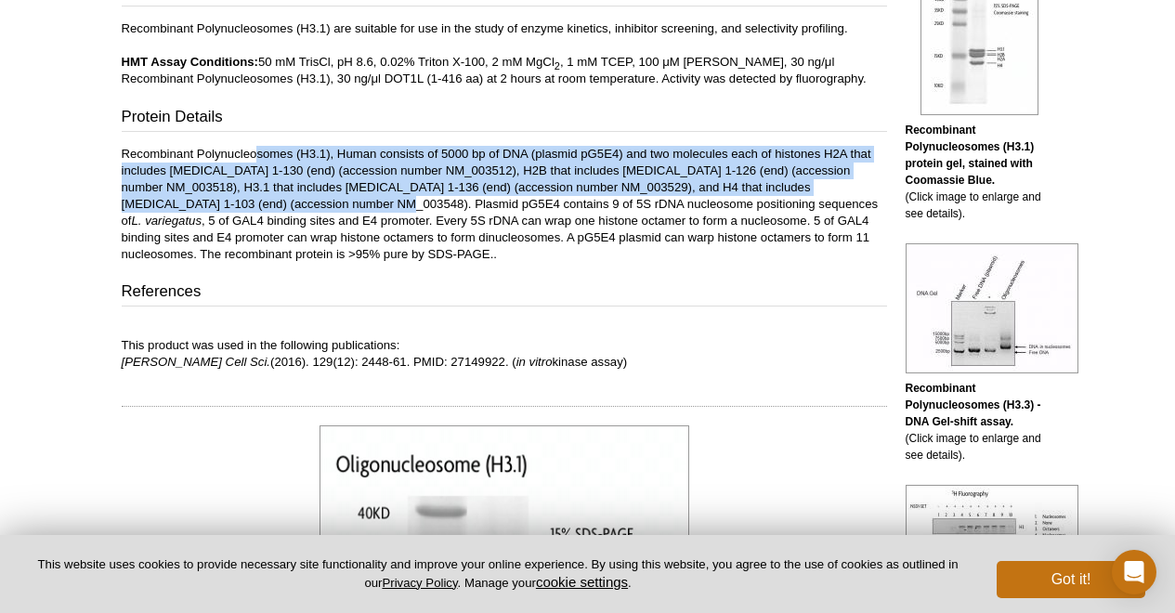
drag, startPoint x: 319, startPoint y: 204, endPoint x: 259, endPoint y: 161, distance: 73.8
click at [259, 161] on p "Recombinant Polynucleosomes (H3.1), Human consists of 5000 bp of DNA (plasmid p…" at bounding box center [504, 204] width 765 height 117
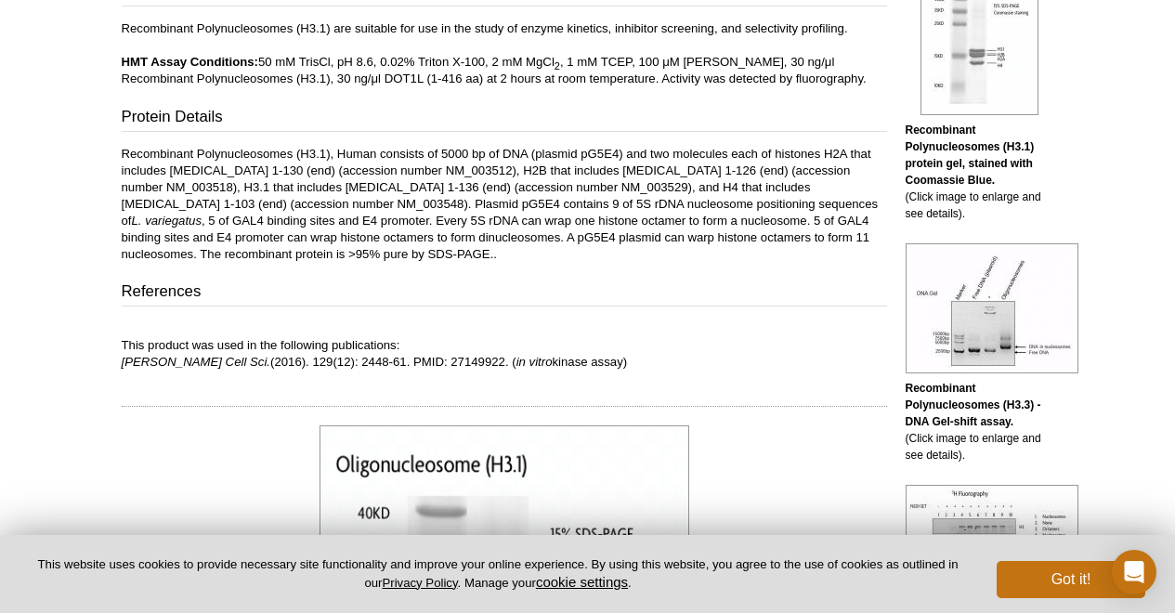
click at [259, 161] on p "Recombinant Polynucleosomes (H3.1), Human consists of 5000 bp of DNA (plasmid p…" at bounding box center [504, 204] width 765 height 117
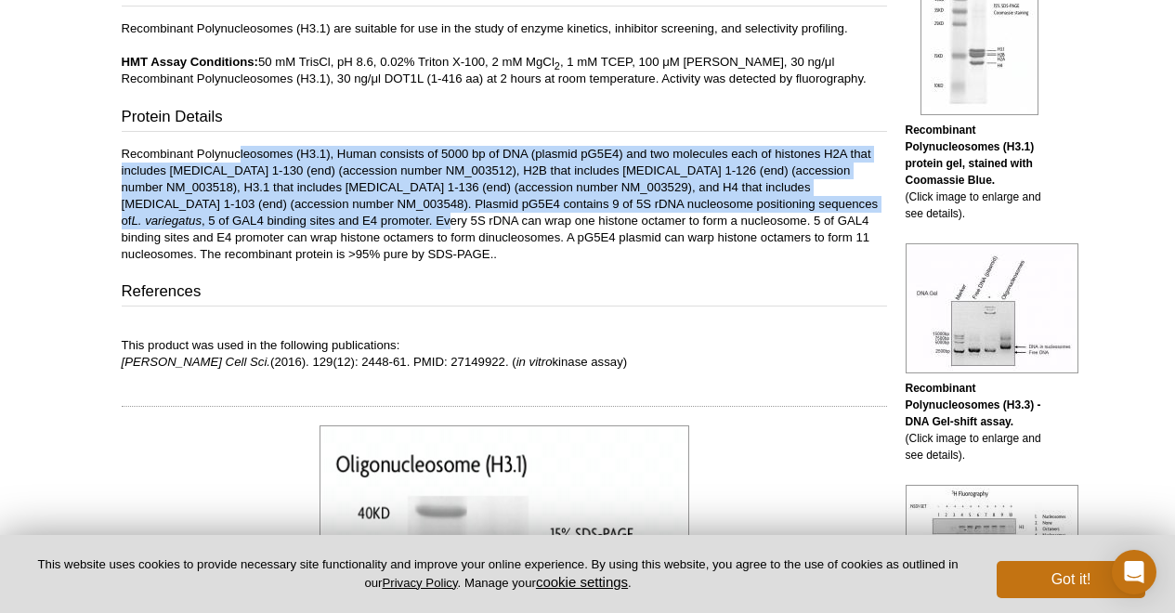
drag, startPoint x: 238, startPoint y: 160, endPoint x: 308, endPoint y: 222, distance: 94.1
click at [308, 222] on p "Recombinant Polynucleosomes (H3.1), Human consists of 5000 bp of DNA (plasmid p…" at bounding box center [504, 204] width 765 height 117
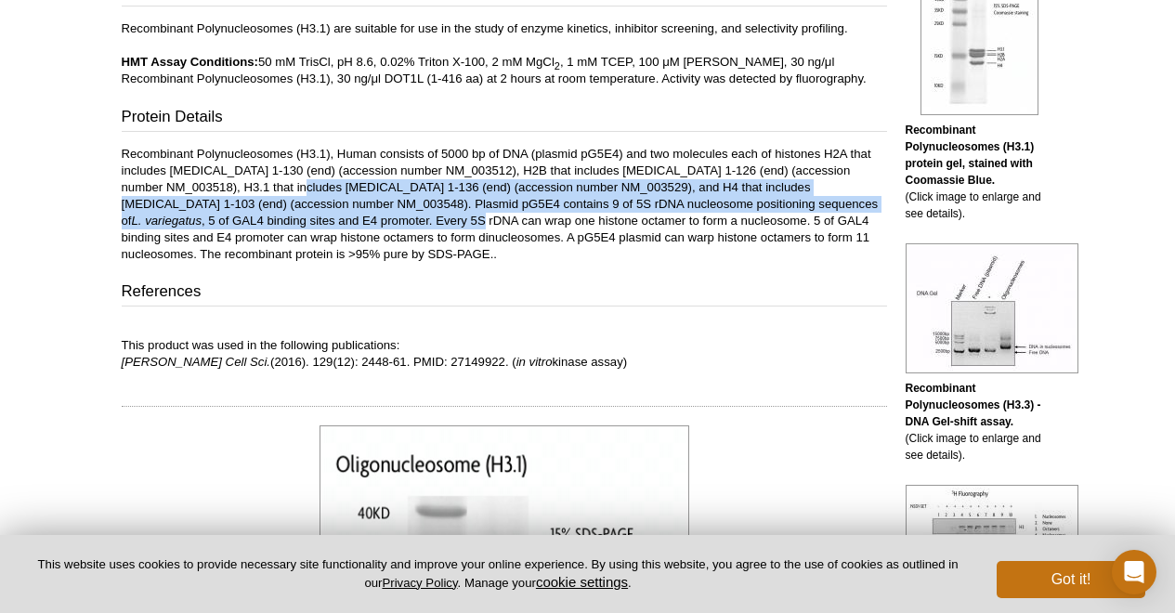
drag, startPoint x: 336, startPoint y: 222, endPoint x: 294, endPoint y: 191, distance: 51.8
click at [294, 191] on p "Recombinant Polynucleosomes (H3.1), Human consists of 5000 bp of DNA (plasmid p…" at bounding box center [504, 204] width 765 height 117
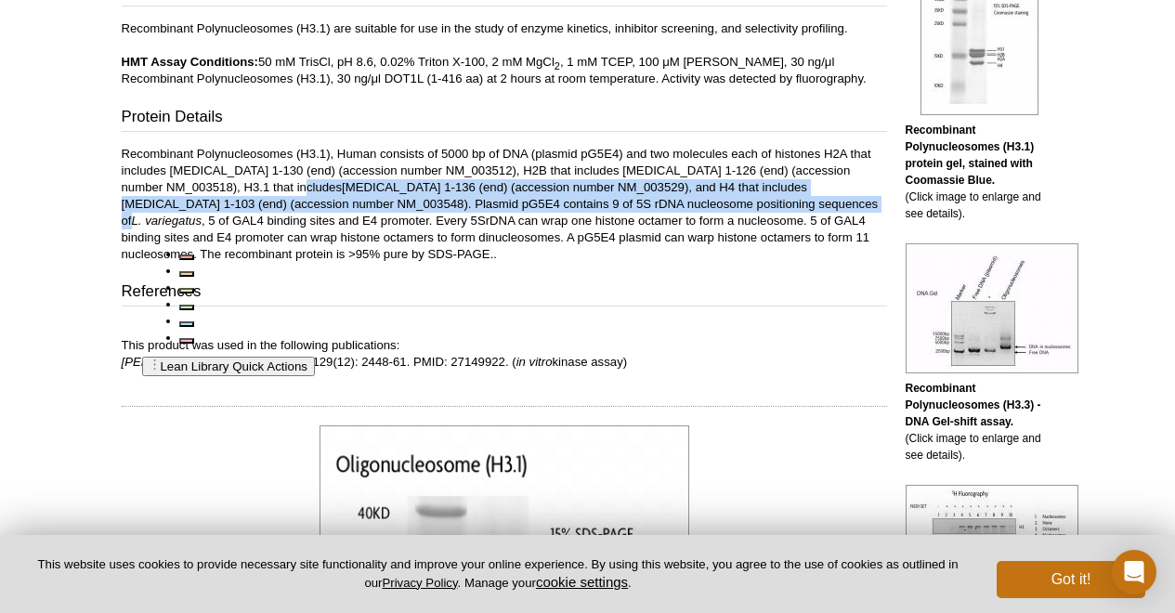
click at [294, 191] on p "Recombinant Polynucleosomes (H3.1), Human consists of 5000 bp of DNA (plasmid p…" at bounding box center [504, 204] width 765 height 117
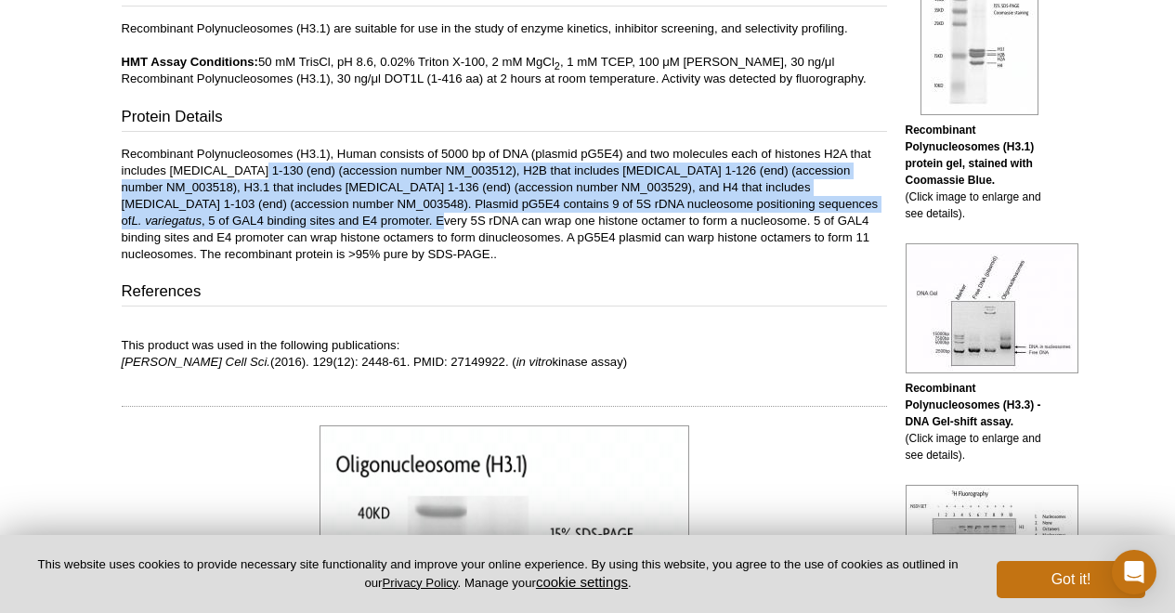
drag, startPoint x: 248, startPoint y: 176, endPoint x: 296, endPoint y: 218, distance: 64.5
click at [296, 218] on p "Recombinant Polynucleosomes (H3.1), Human consists of 5000 bp of DNA (plasmid p…" at bounding box center [504, 204] width 765 height 117
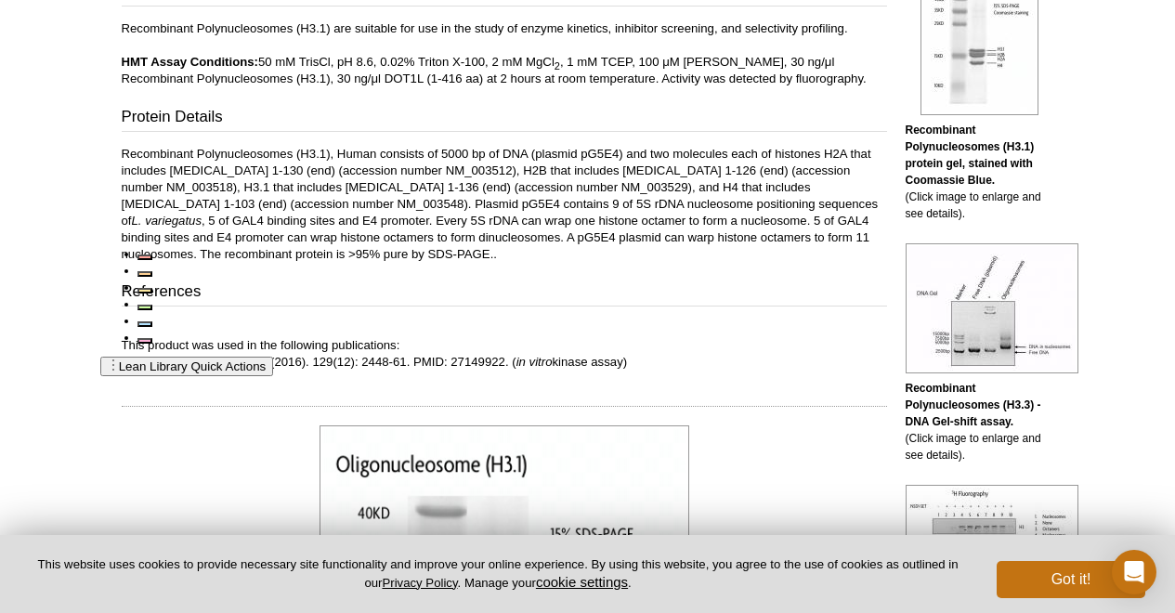
click at [315, 218] on p "Recombinant Polynucleosomes (H3.1), Human consists of 5000 bp of DNA (plasmid p…" at bounding box center [504, 204] width 765 height 117
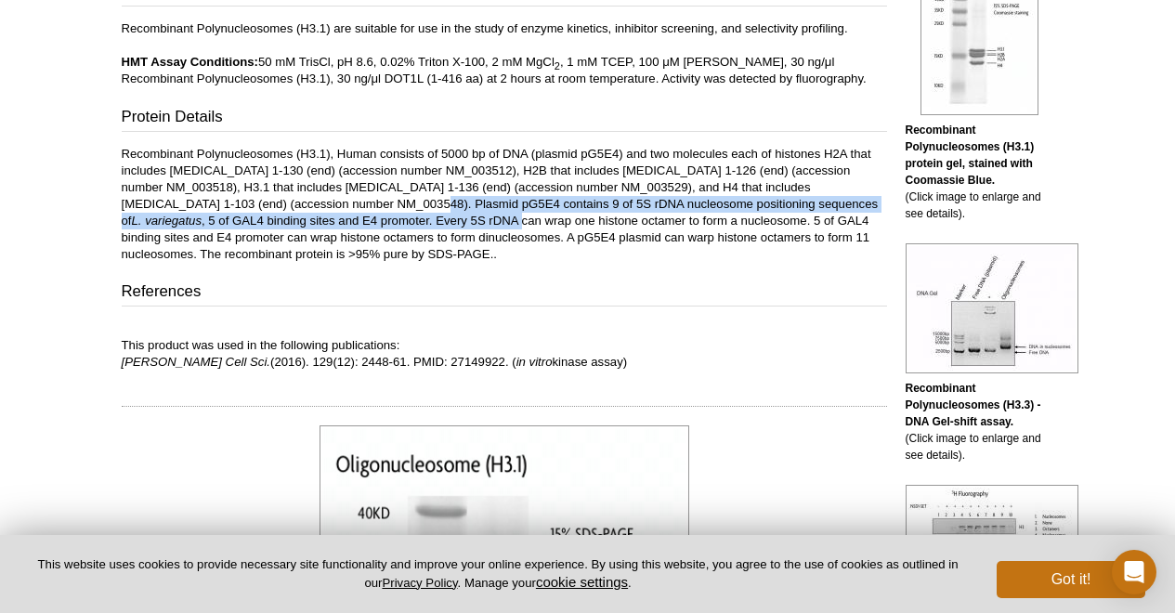
drag, startPoint x: 376, startPoint y: 218, endPoint x: 349, endPoint y: 204, distance: 30.3
click at [349, 204] on p "Recombinant Polynucleosomes (H3.1), Human consists of 5000 bp of DNA (plasmid p…" at bounding box center [504, 204] width 765 height 117
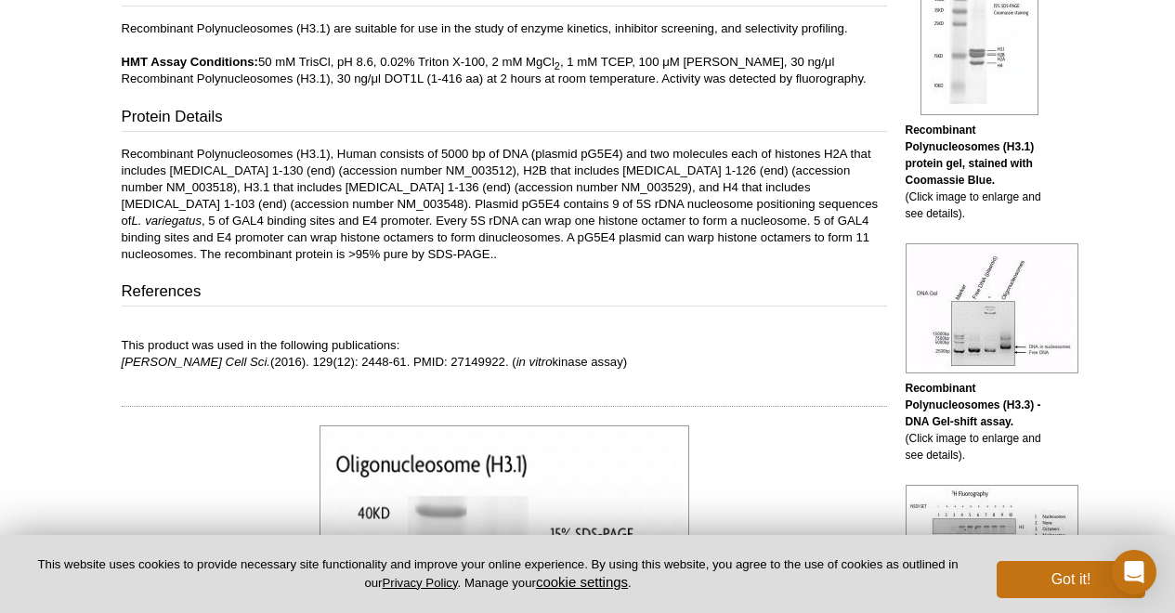
drag, startPoint x: 315, startPoint y: 203, endPoint x: 359, endPoint y: 242, distance: 58.5
click at [359, 242] on p "Recombinant Polynucleosomes (H3.1), Human consists of 5000 bp of DNA (plasmid p…" at bounding box center [504, 204] width 765 height 117
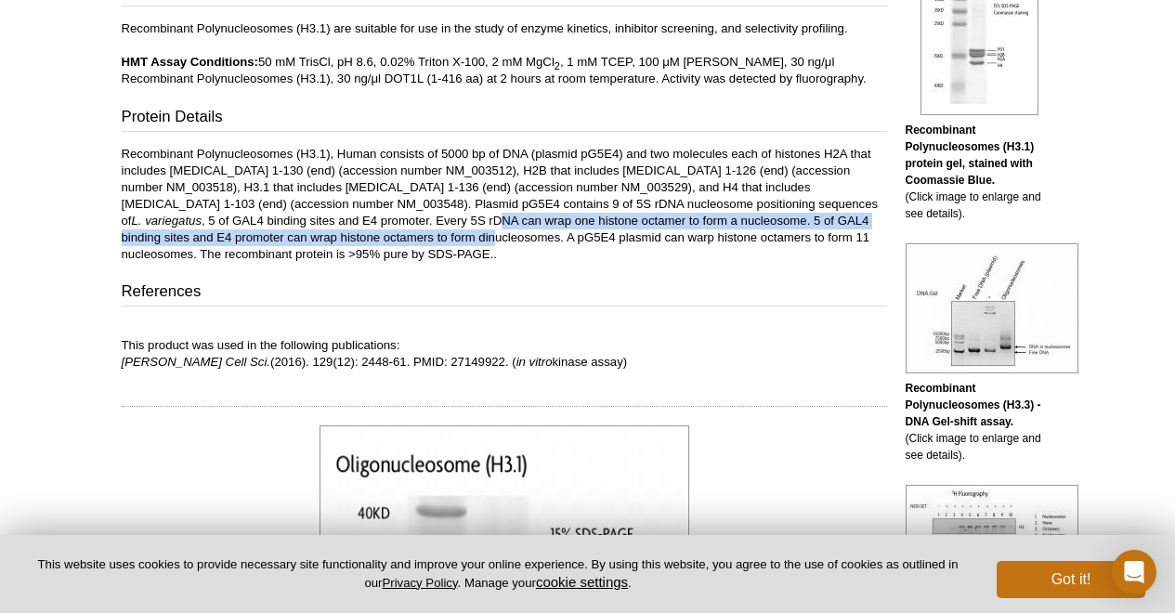
drag, startPoint x: 383, startPoint y: 241, endPoint x: 360, endPoint y: 228, distance: 25.8
click at [360, 228] on p "Recombinant Polynucleosomes (H3.1), Human consists of 5000 bp of DNA (plasmid p…" at bounding box center [504, 204] width 765 height 117
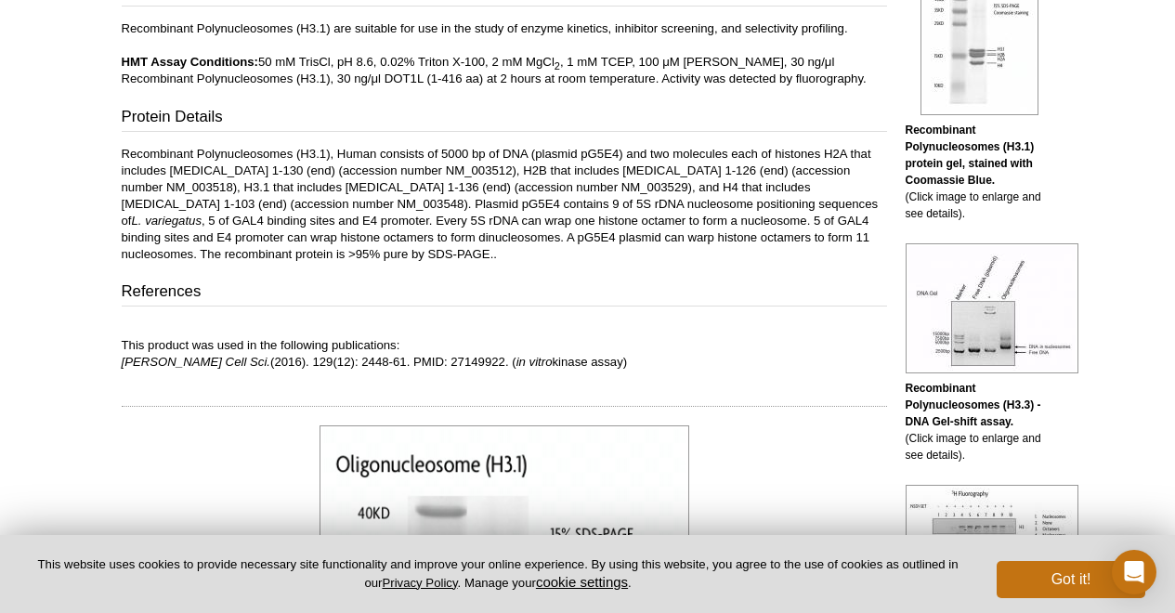
click at [360, 228] on p "Recombinant Polynucleosomes (H3.1), Human consists of 5000 bp of DNA (plasmid p…" at bounding box center [504, 204] width 765 height 117
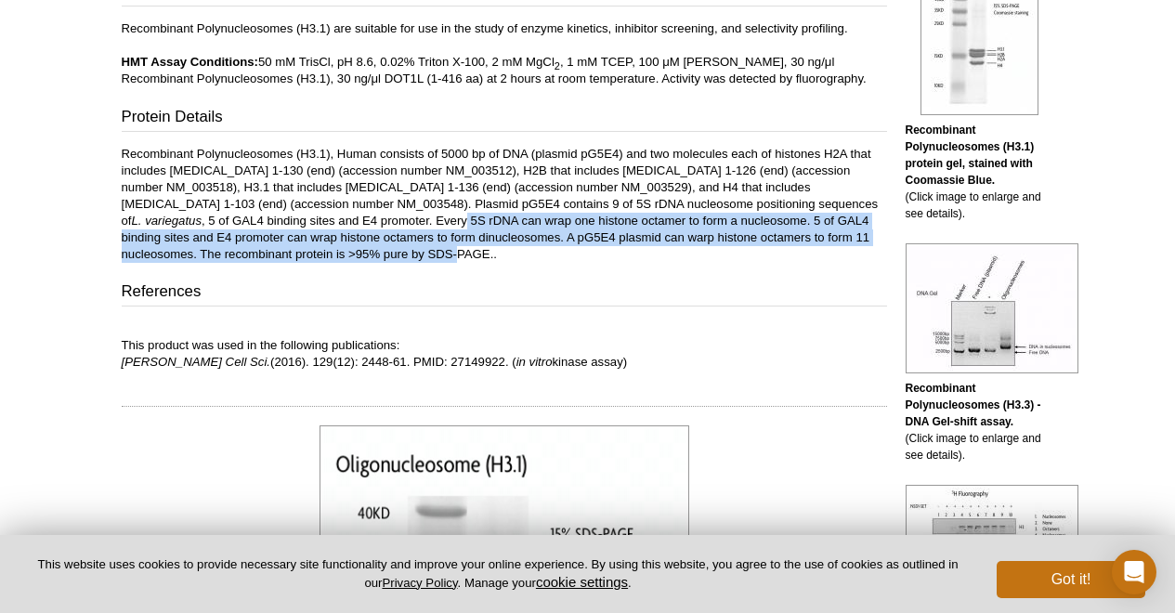
drag, startPoint x: 320, startPoint y: 217, endPoint x: 355, endPoint y: 250, distance: 47.3
click at [355, 250] on p "Recombinant Polynucleosomes (H3.1), Human consists of 5000 bp of DNA (plasmid p…" at bounding box center [504, 204] width 765 height 117
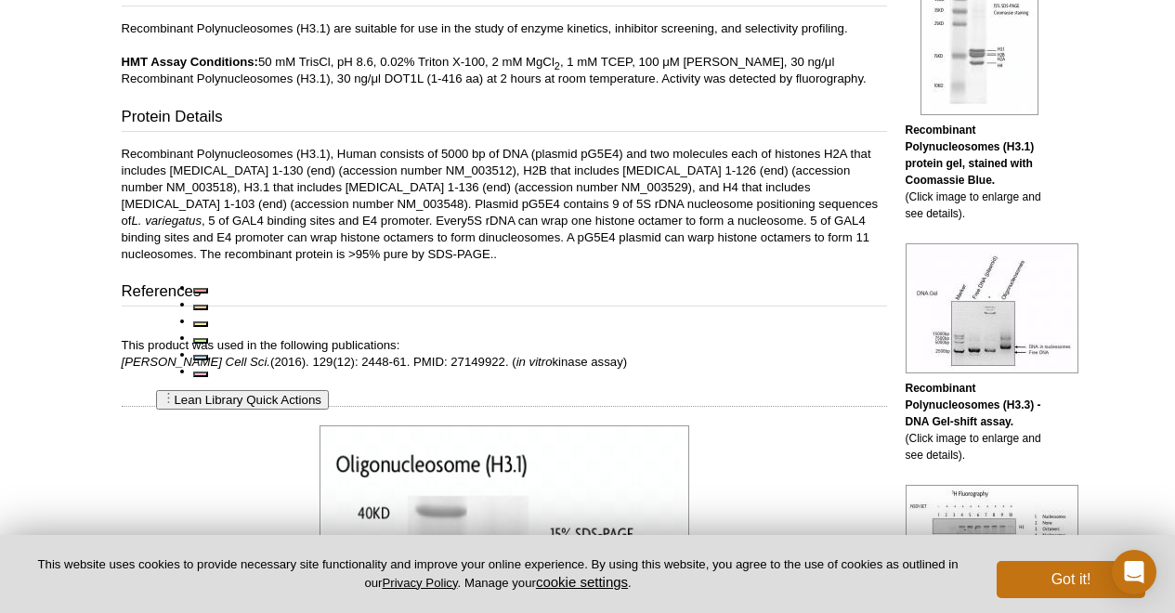
click at [398, 247] on p "Recombinant Polynucleosomes (H3.1), Human consists of 5000 bp of DNA (plasmid p…" at bounding box center [504, 204] width 765 height 117
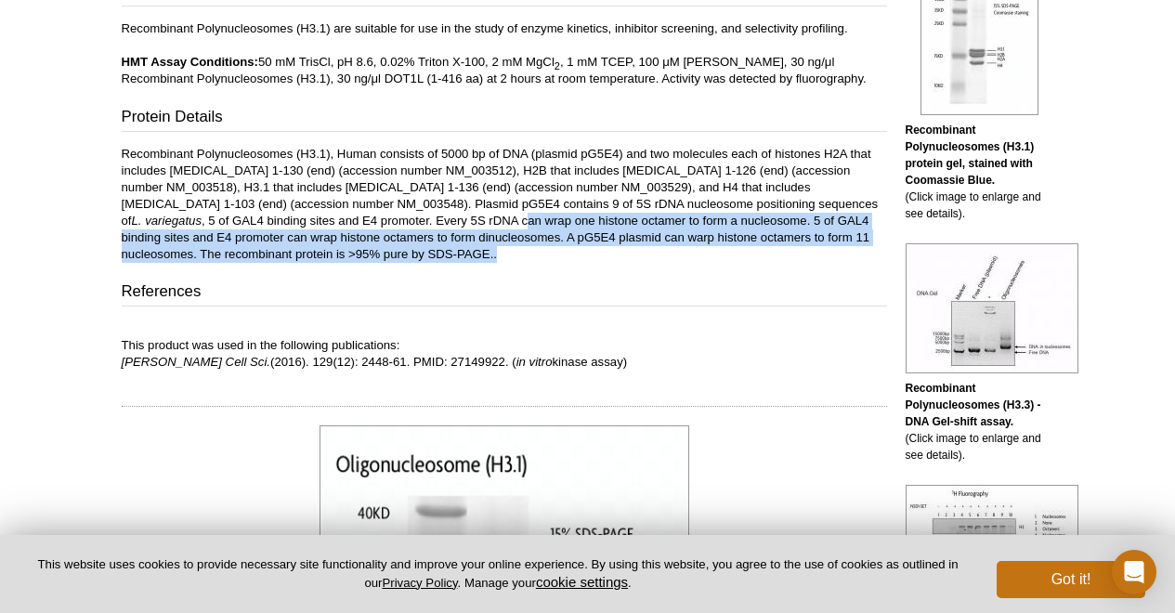
drag, startPoint x: 422, startPoint y: 247, endPoint x: 380, endPoint y: 226, distance: 46.9
click at [381, 227] on p "Recombinant Polynucleosomes (H3.1), Human consists of 5000 bp of DNA (plasmid p…" at bounding box center [504, 204] width 765 height 117
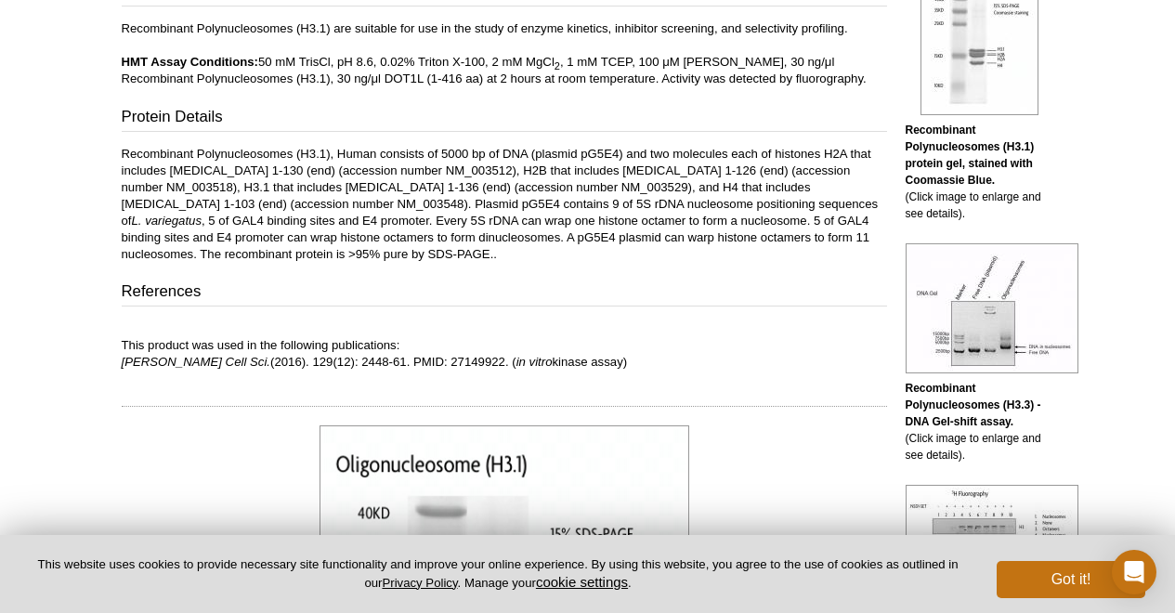
click at [380, 226] on p "Recombinant Polynucleosomes (H3.1), Human consists of 5000 bp of DNA (plasmid p…" at bounding box center [504, 204] width 765 height 117
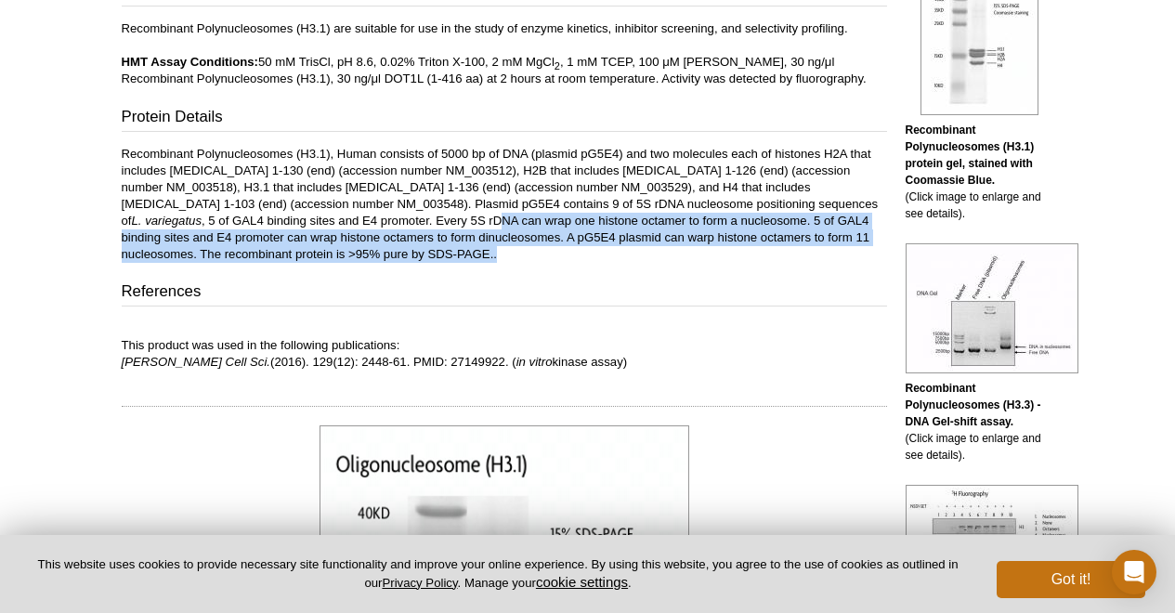
drag, startPoint x: 359, startPoint y: 215, endPoint x: 396, endPoint y: 252, distance: 52.5
click at [396, 252] on p "Recombinant Polynucleosomes (H3.1), Human consists of 5000 bp of DNA (plasmid p…" at bounding box center [504, 204] width 765 height 117
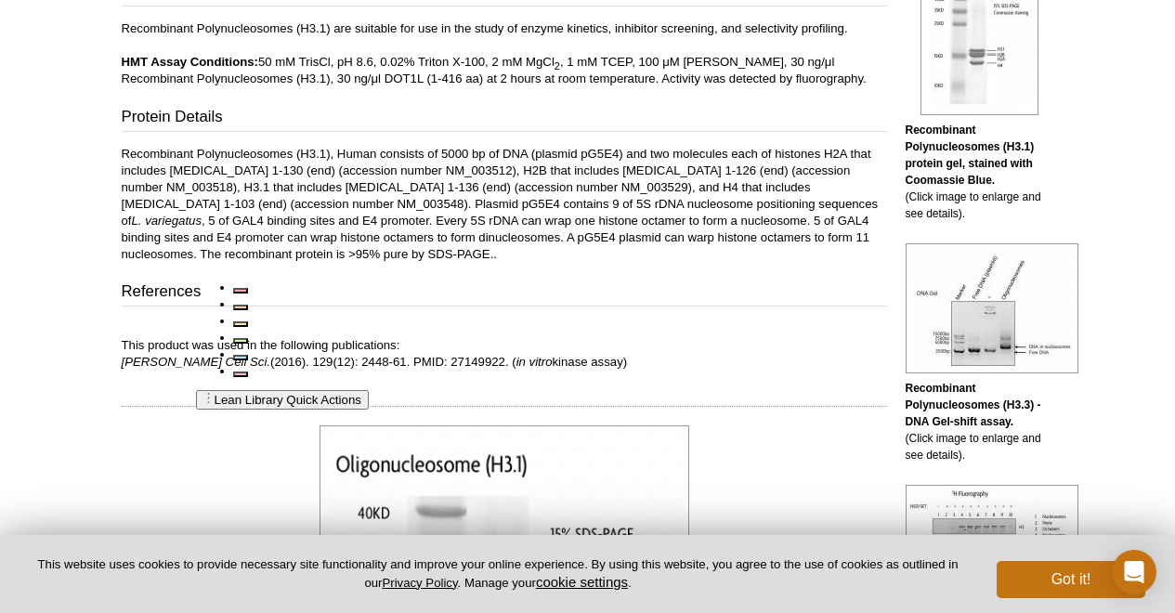
click at [396, 252] on p "Recombinant Polynucleosomes (H3.1), Human consists of 5000 bp of DNA (plasmid p…" at bounding box center [504, 204] width 765 height 117
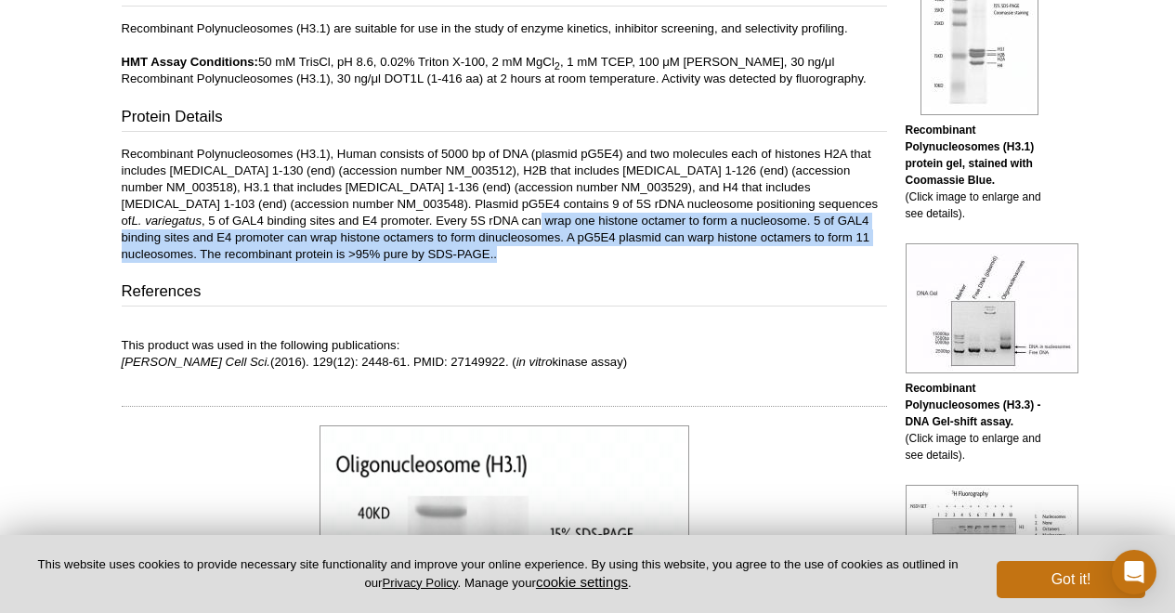
drag, startPoint x: 434, startPoint y: 253, endPoint x: 397, endPoint y: 228, distance: 44.8
click at [397, 228] on p "Recombinant Polynucleosomes (H3.1), Human consists of 5000 bp of DNA (plasmid p…" at bounding box center [504, 204] width 765 height 117
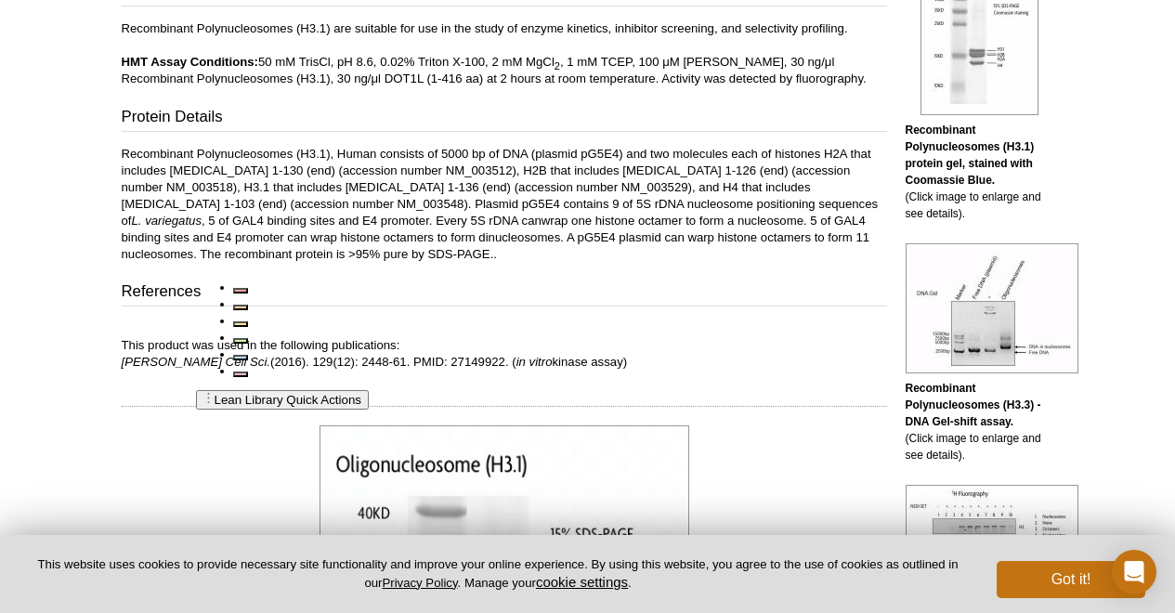
click at [397, 228] on p "Recombinant Polynucleosomes (H3.1), Human consists of 5000 bp of DNA (plasmid p…" at bounding box center [504, 204] width 765 height 117
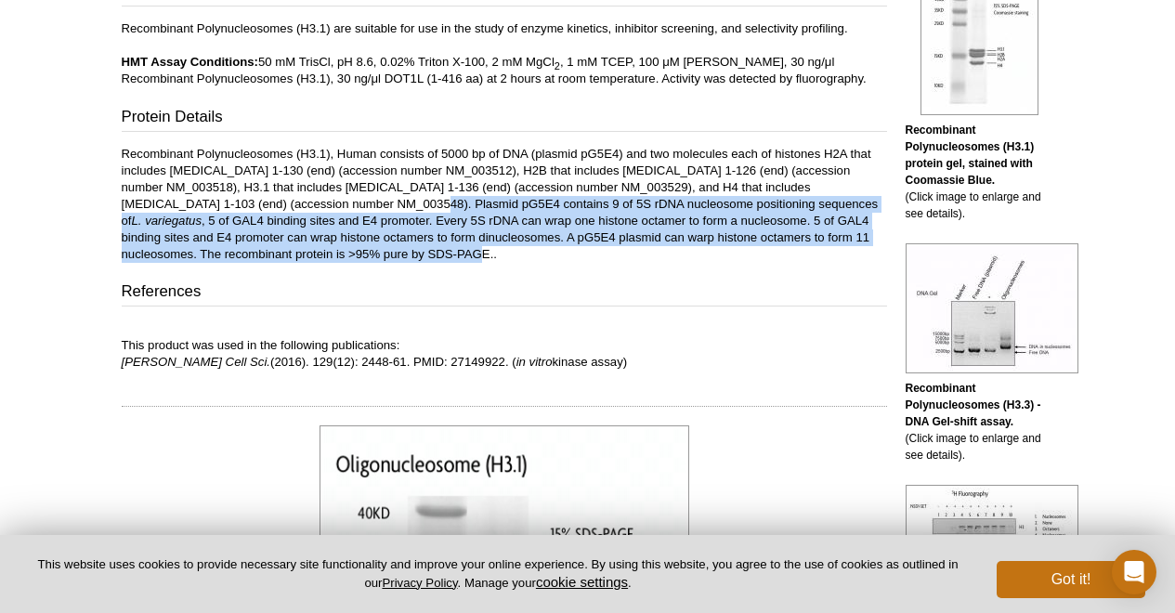
drag, startPoint x: 357, startPoint y: 222, endPoint x: 383, endPoint y: 253, distance: 40.2
click at [383, 253] on p "Recombinant Polynucleosomes (H3.1), Human consists of 5000 bp of DNA (plasmid p…" at bounding box center [504, 204] width 765 height 117
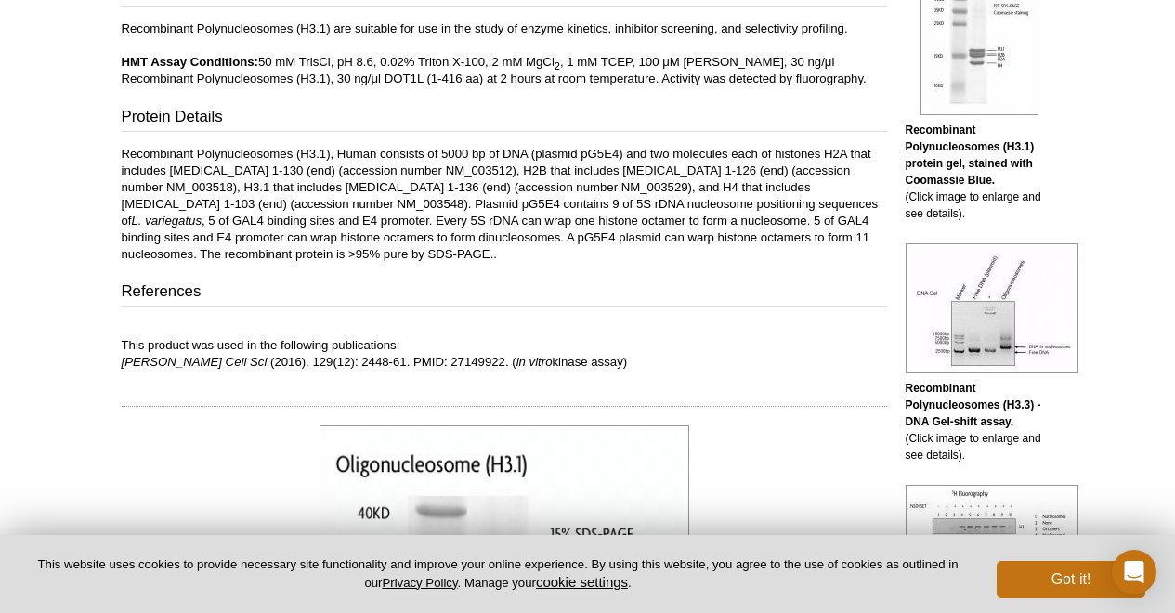
click at [383, 253] on p "Recombinant Polynucleosomes (H3.1), Human consists of 5000 bp of DNA (plasmid p…" at bounding box center [504, 204] width 765 height 117
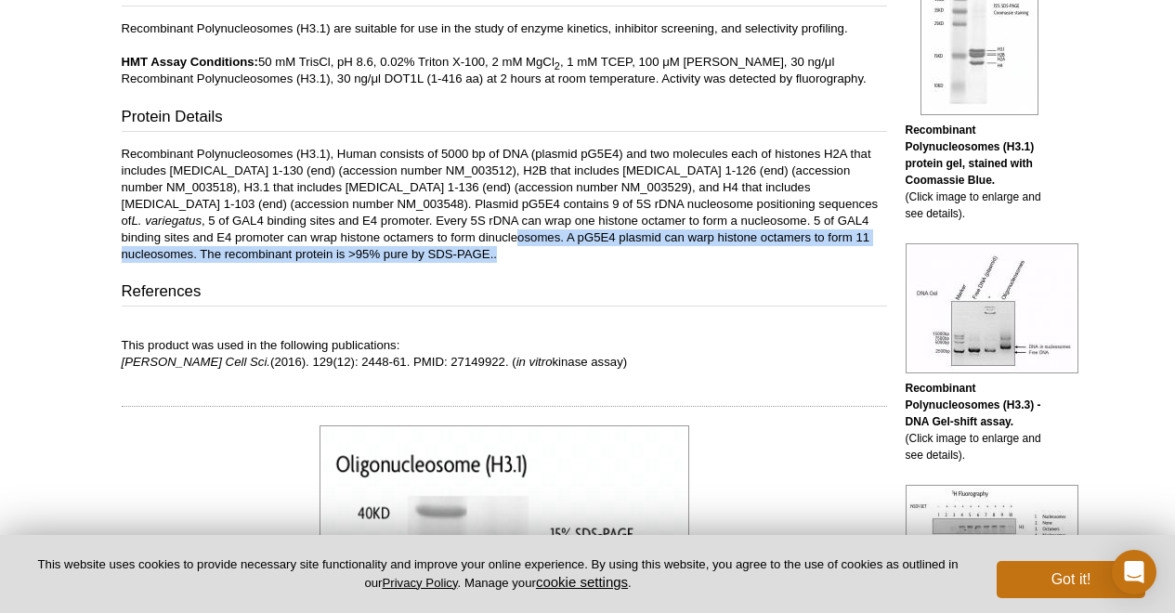
drag, startPoint x: 433, startPoint y: 253, endPoint x: 402, endPoint y: 235, distance: 35.4
click at [402, 235] on p "Recombinant Polynucleosomes (H3.1), Human consists of 5000 bp of DNA (plasmid p…" at bounding box center [504, 204] width 765 height 117
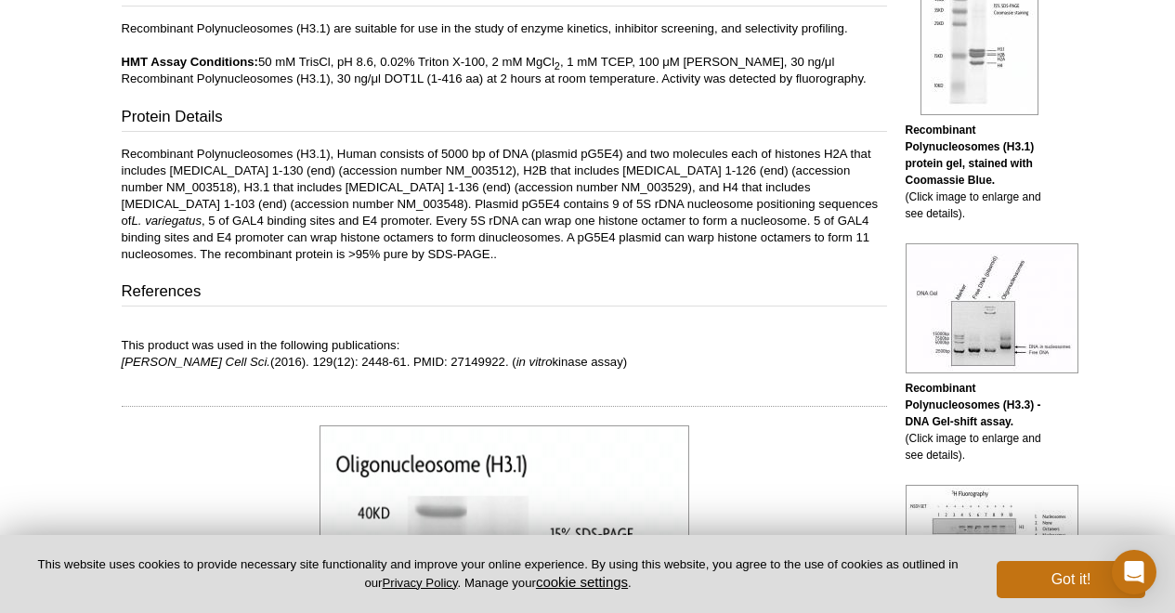
click at [402, 235] on p "Recombinant Polynucleosomes (H3.1), Human consists of 5000 bp of DNA (plasmid p…" at bounding box center [504, 204] width 765 height 117
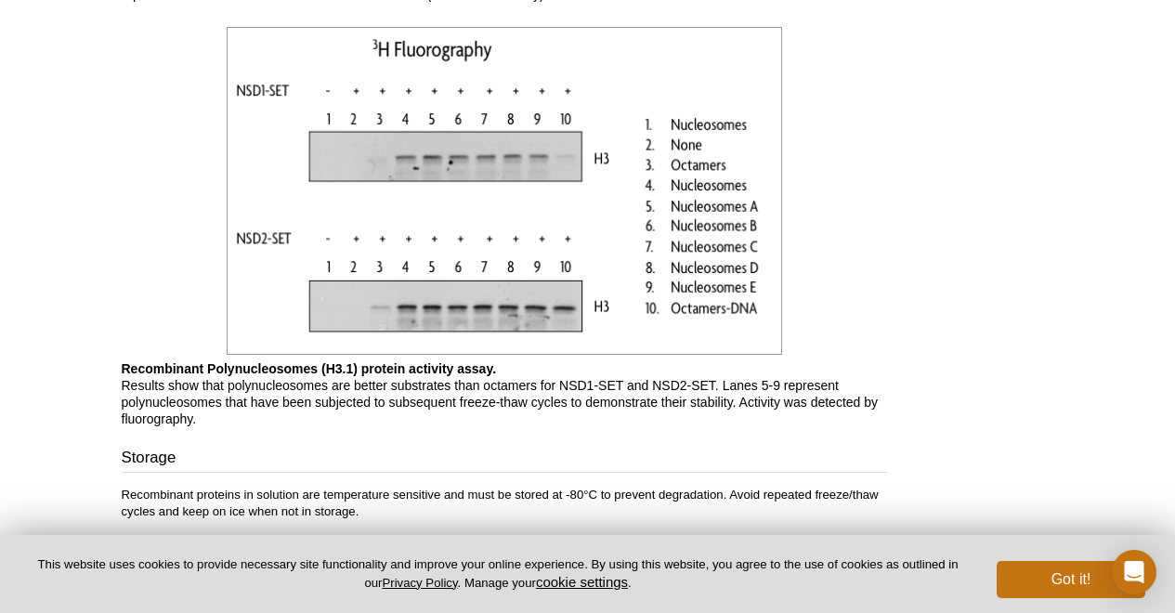
scroll to position [1951, 0]
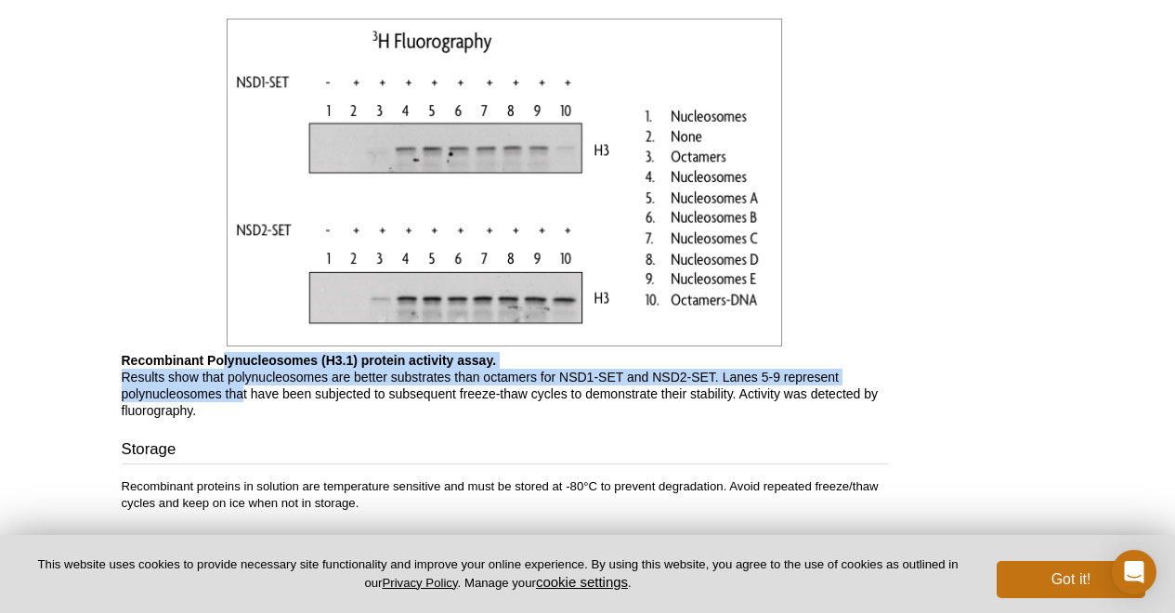
drag, startPoint x: 220, startPoint y: 366, endPoint x: 242, endPoint y: 390, distance: 32.9
click at [242, 390] on p "Recombinant Polynucleosomes (H3.1) protein activity assay. Results show that po…" at bounding box center [504, 385] width 765 height 67
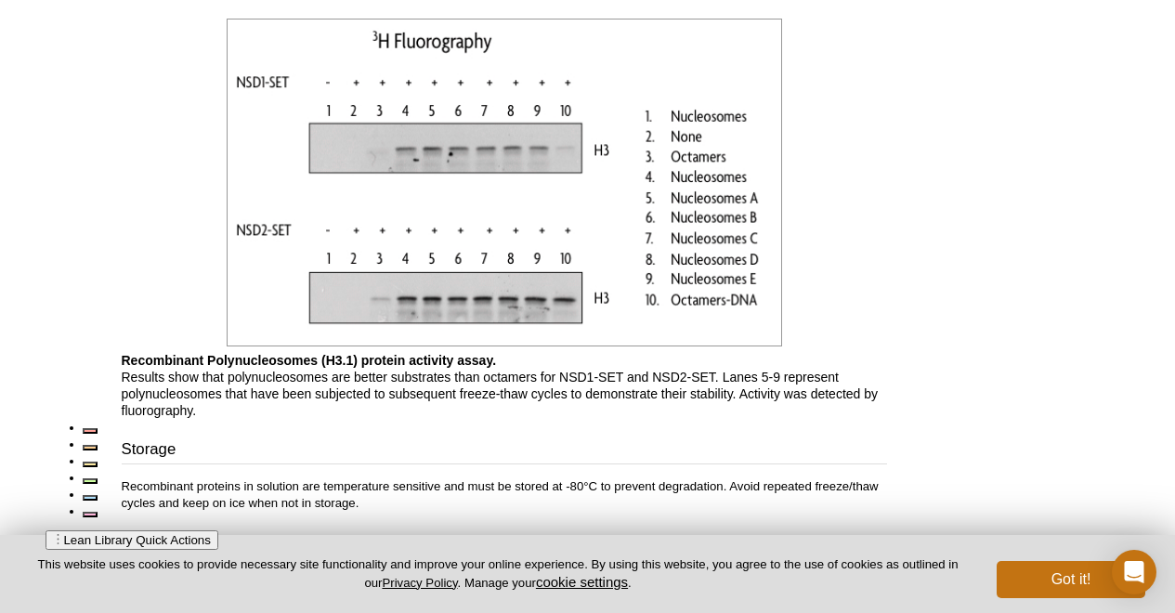
click at [242, 390] on p "Recombinant Po lynucleosomes (H3.1) protein activity assay. Results show that p…" at bounding box center [504, 385] width 765 height 67
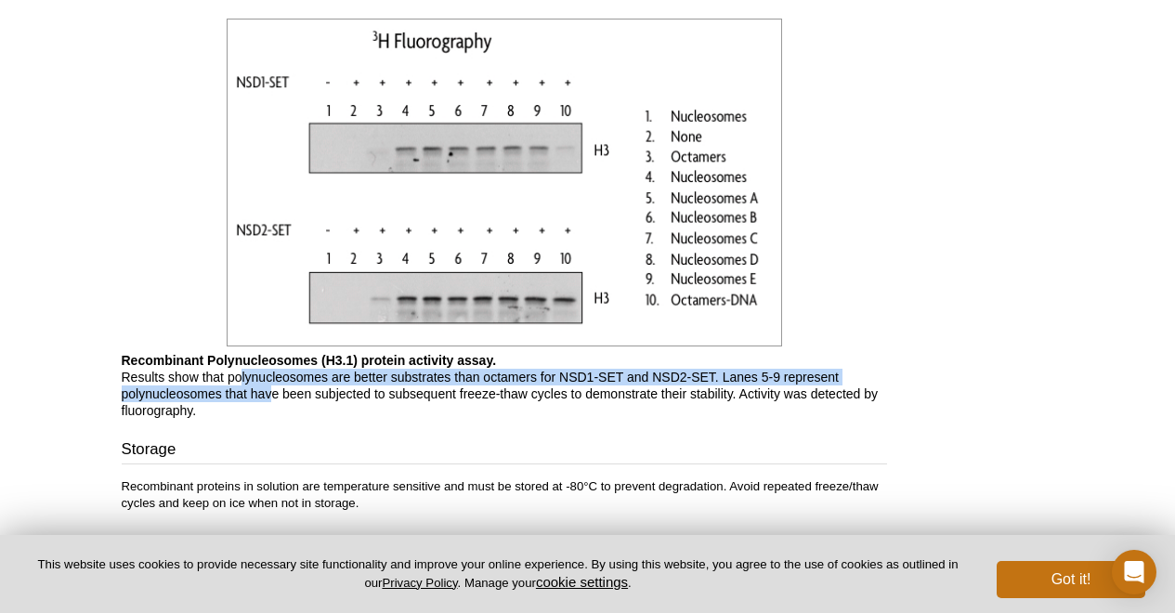
drag, startPoint x: 268, startPoint y: 393, endPoint x: 241, endPoint y: 375, distance: 32.2
click at [241, 375] on p "Recombinant Polynucleosomes (H3.1) protein activity assay. Results show that po…" at bounding box center [504, 385] width 765 height 67
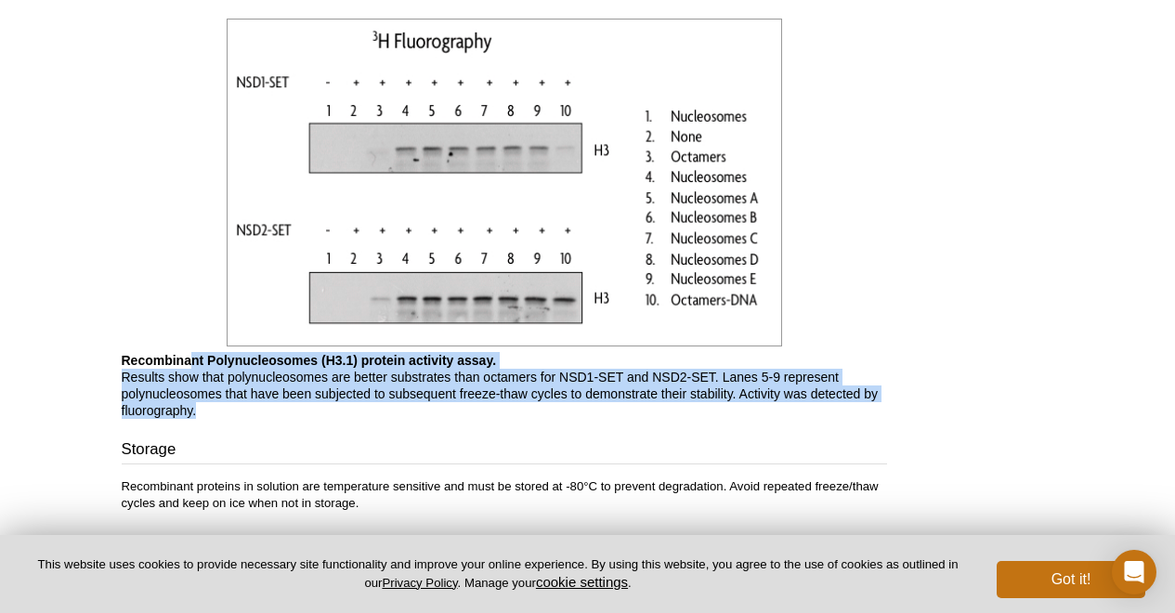
drag
click at [245, 410] on p "Recombinant Polynucleosomes (H3.1) protein activity assay. Results show that po…" at bounding box center [504, 385] width 765 height 67
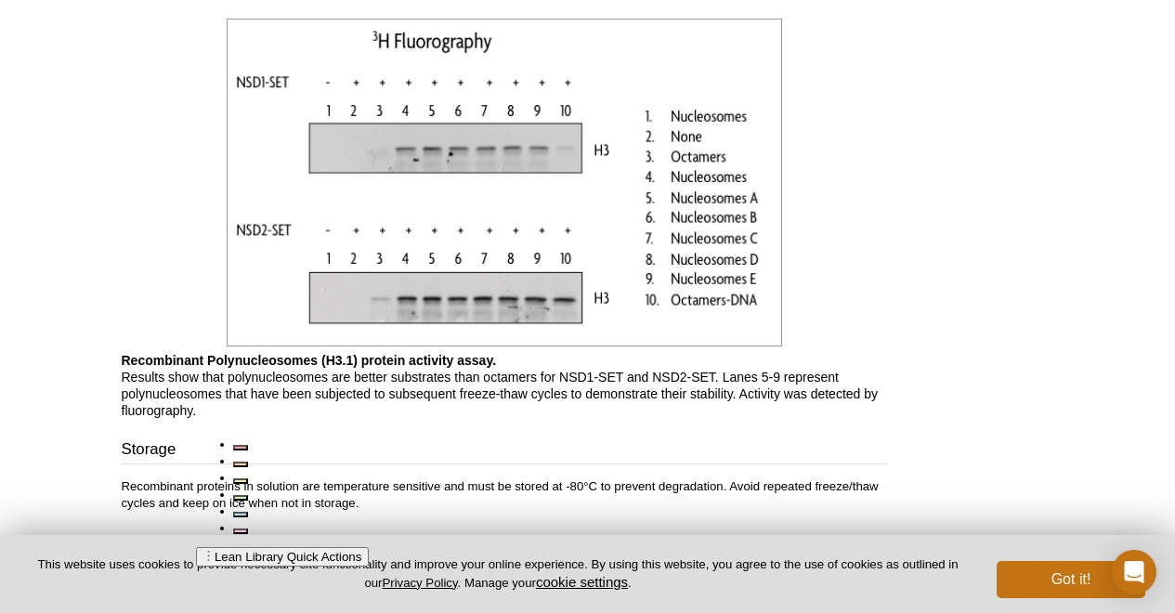
click at [245, 410] on p "Recombina nt Polynucleosomes (H3.1) protein activity assay. Results show that p…" at bounding box center [504, 385] width 765 height 67
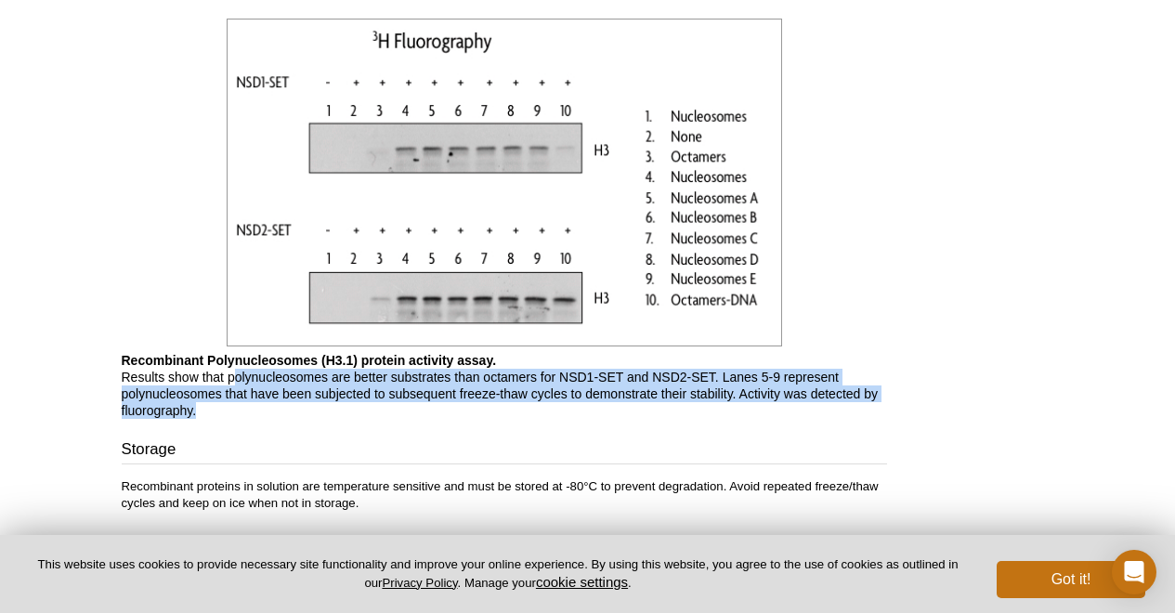
click at [235, 371] on p "Recombinant Polynucleosomes (H3.1) protein activity assay. Results show that po…" at bounding box center [504, 385] width 765 height 67
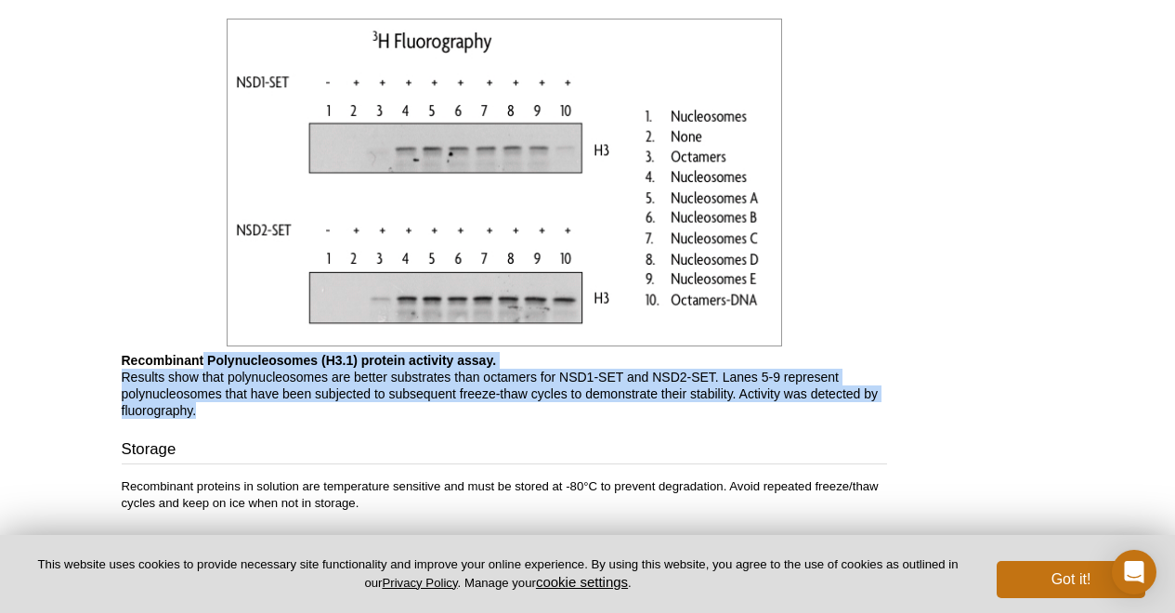
click at [240, 403] on p "Recombinant Polynucleosomes (H3.1) protein activity assay. Results show that po…" at bounding box center [504, 385] width 765 height 67
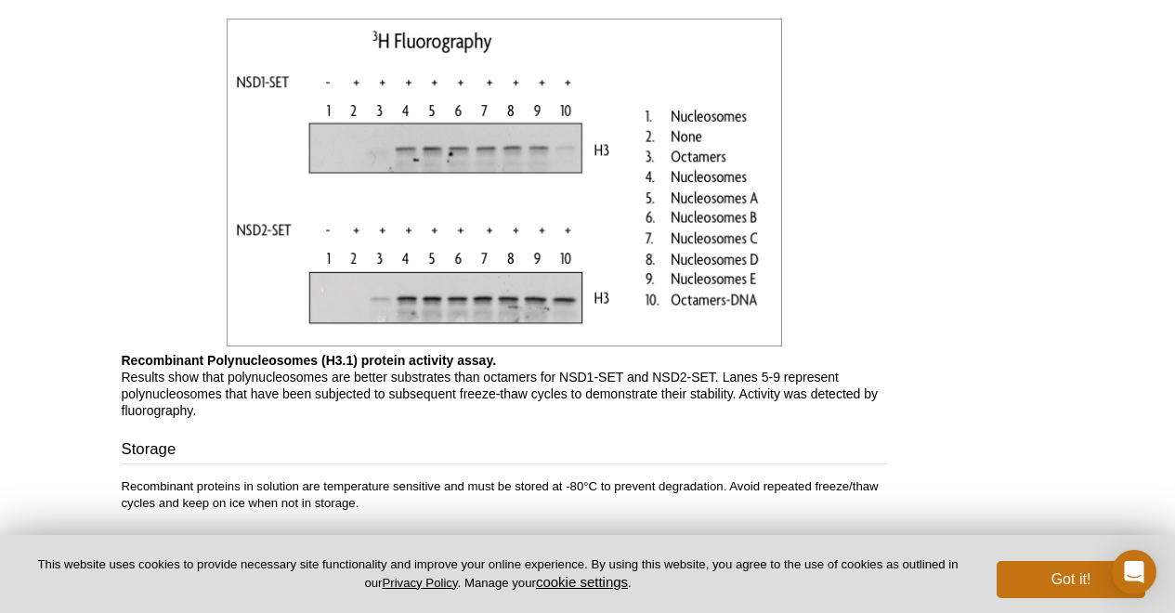
click at [240, 403] on p "Recombinant Polynucleosomes (H3.1) protein activity assay. Results show that po…" at bounding box center [504, 385] width 765 height 67
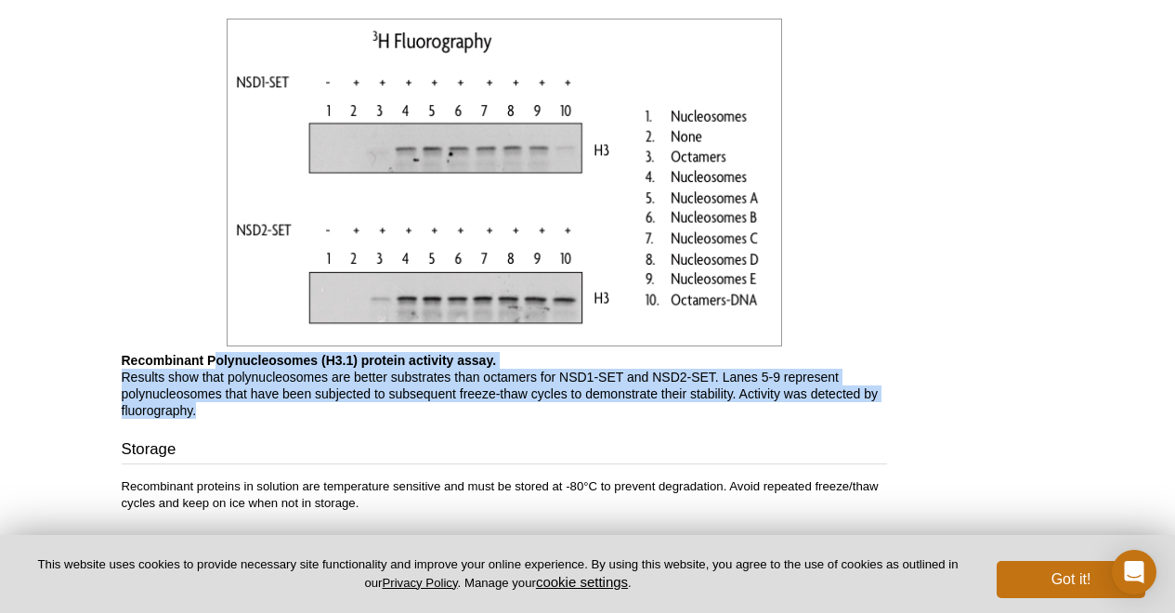
click at [218, 368] on p "Recombinant Polynucleosomes (H3.1) protein activity assay. Results show that po…" at bounding box center [504, 385] width 765 height 67
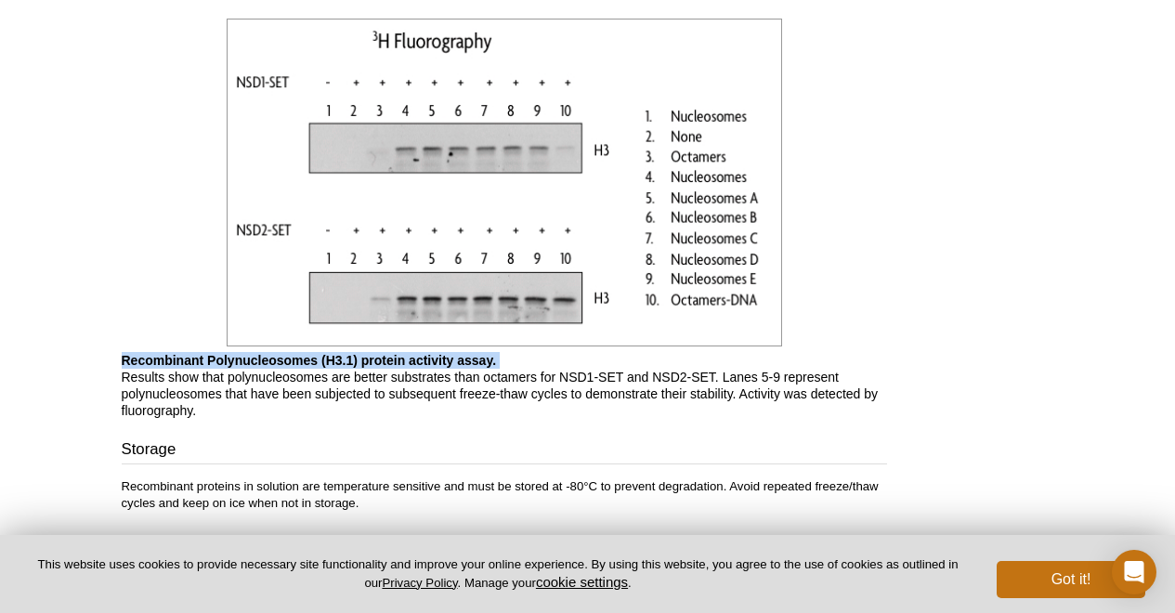
click at [218, 368] on p "Recombinant Polynucleosomes (H3.1) protein activity assay. Results show that po…" at bounding box center [504, 385] width 765 height 67
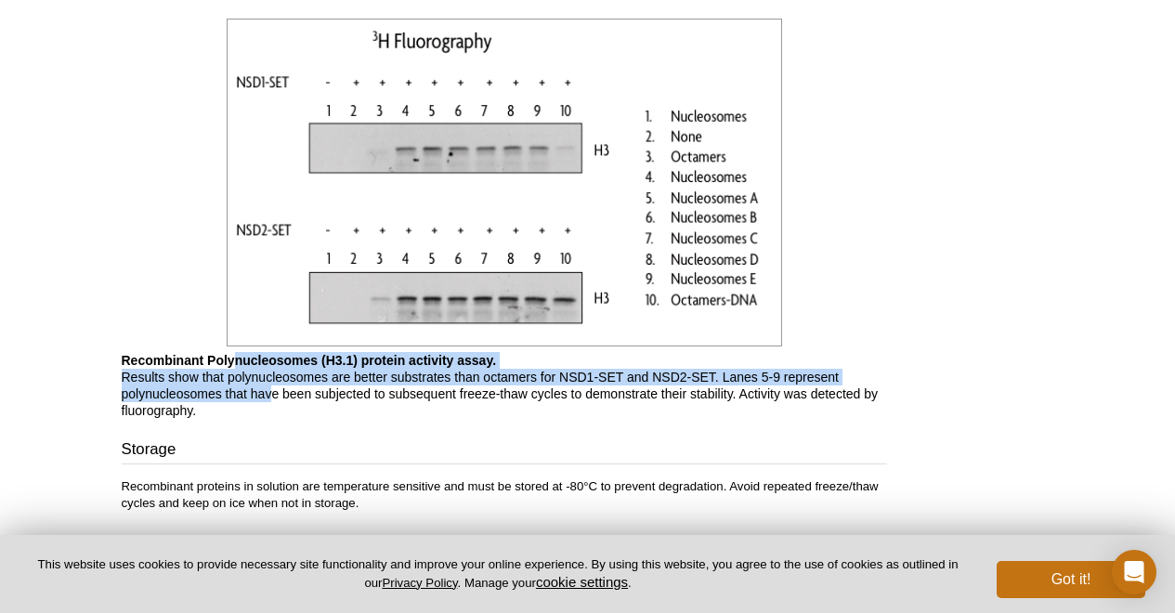
click at [268, 390] on p "Recombinant P olynucleosomes (H3.1) protein activity assay. Results show that p…" at bounding box center [504, 385] width 765 height 67
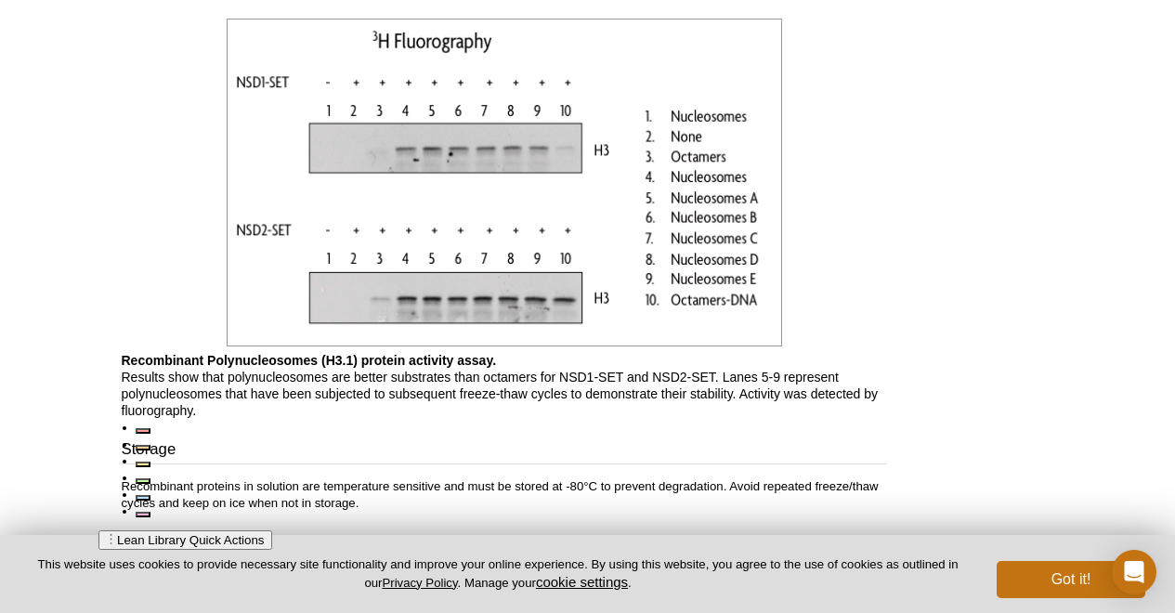
click at [242, 351] on link at bounding box center [504, 183] width 555 height 338
click at [243, 391] on p "Recombinant Polynucleosomes (H3.1) protein activity assay. Results show that po…" at bounding box center [504, 385] width 765 height 67
click at [246, 386] on p "Recombinant Polynucleosomes (H3.1) protein activity assay. Results show that po…" at bounding box center [504, 385] width 765 height 67
click at [245, 386] on p "Recombinant Polynucleosomes (H3.1) protein activity assay. Results show that po…" at bounding box center [504, 385] width 765 height 67
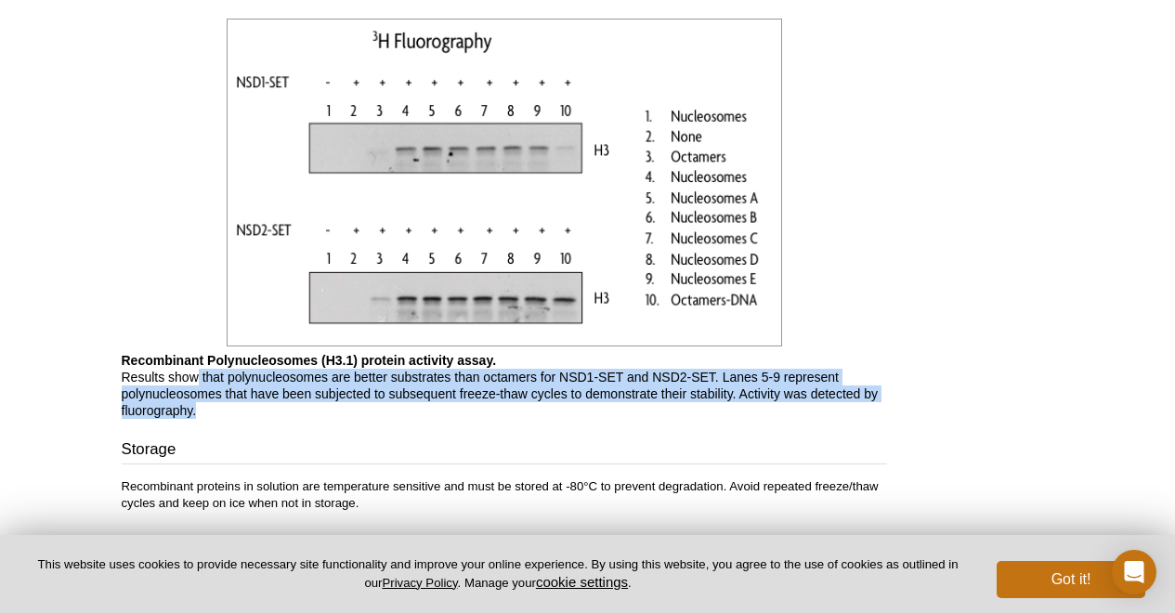
click at [232, 410] on p "Recombinant Polynucleosomes (H3.1) protein activity assay. Results show that po…" at bounding box center [504, 385] width 765 height 67
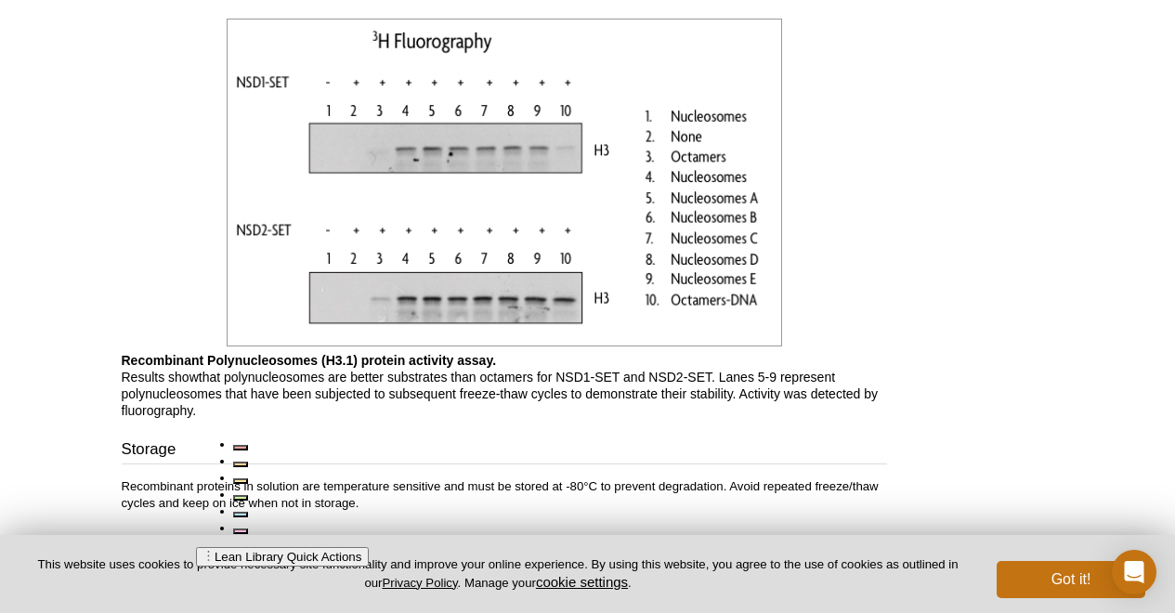
click at [232, 410] on p "Recombinant Polynucleosomes (H3.1) protein activity assay. Results show that po…" at bounding box center [504, 385] width 765 height 67
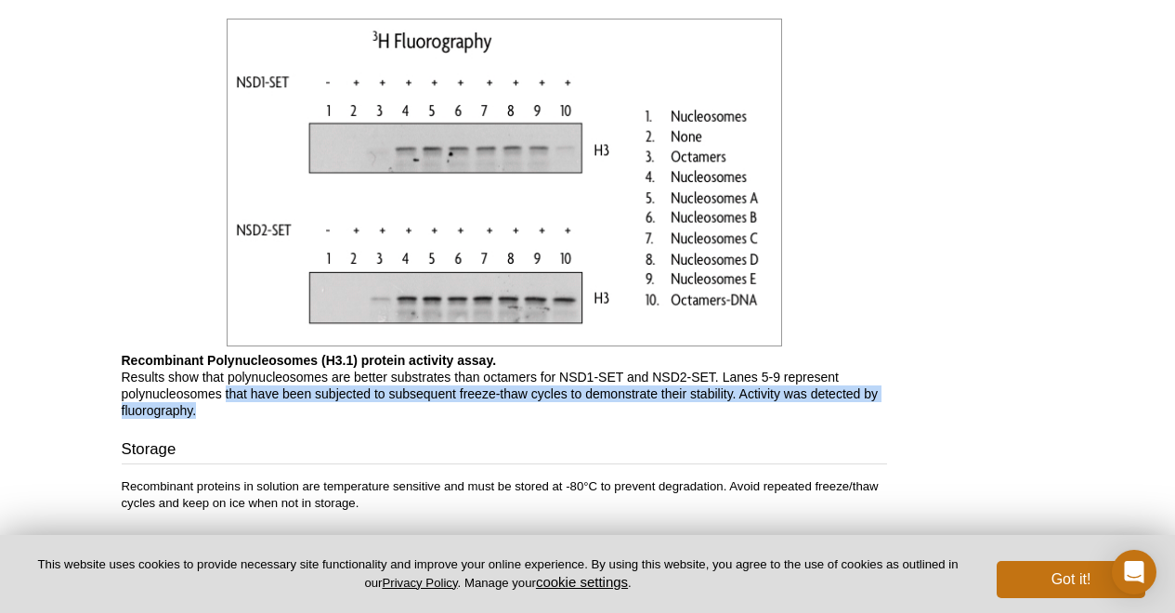
click at [220, 385] on p "Recombinant Polynucleosomes (H3.1) protein activity assay. Results show that po…" at bounding box center [504, 385] width 765 height 67
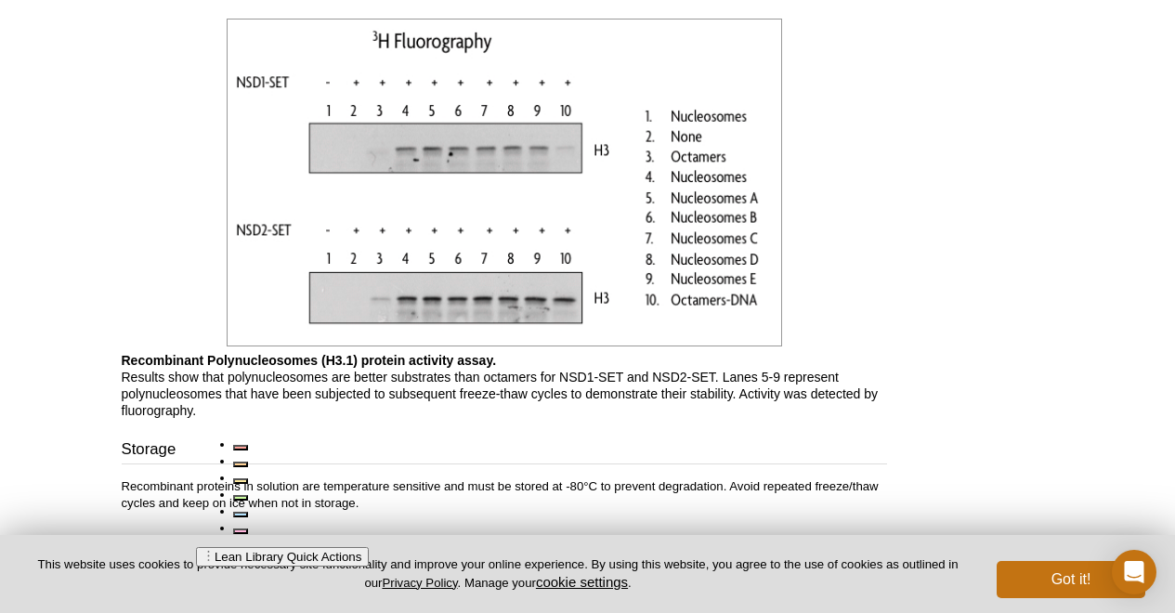
click at [220, 385] on p "Recombinant Polynucleosomes (H3.1) protein activity assay. Results show tha t p…" at bounding box center [504, 385] width 765 height 67
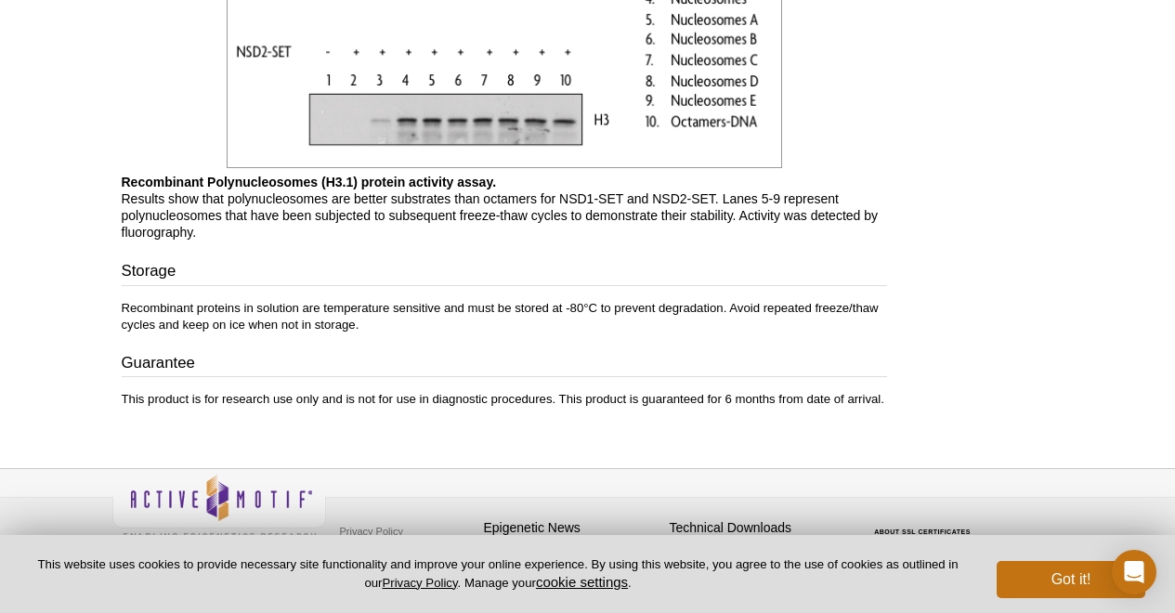
scroll to position [2146, 0]
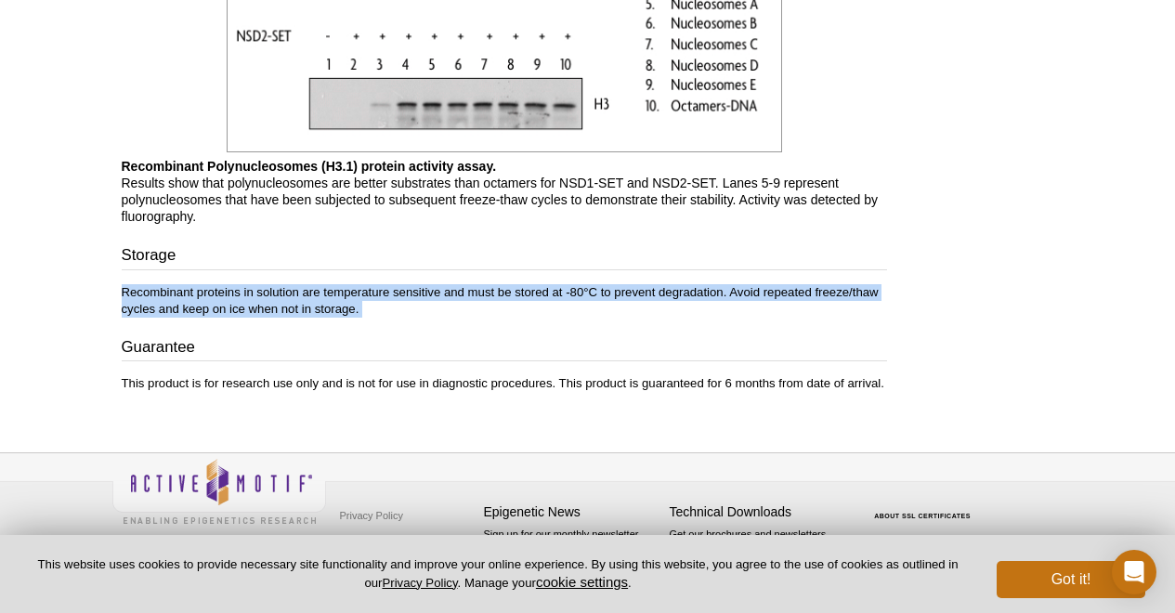
drag, startPoint x: 335, startPoint y: 280, endPoint x: 372, endPoint y: 319, distance: 53.2
click at [372, 319] on div "Storage Recombinant proteins in solution are temperature sensitive and must be …" at bounding box center [504, 318] width 765 height 148
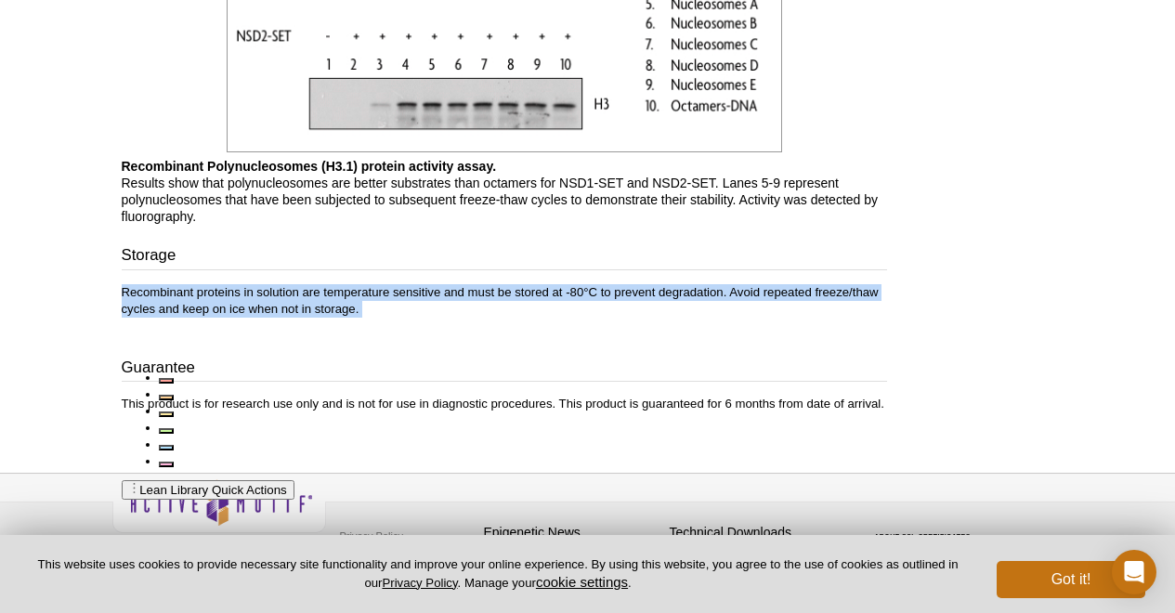
click at [372, 319] on div "Storage Recombinant proteins in solution are temperature sensitive and must be …" at bounding box center [504, 328] width 765 height 168
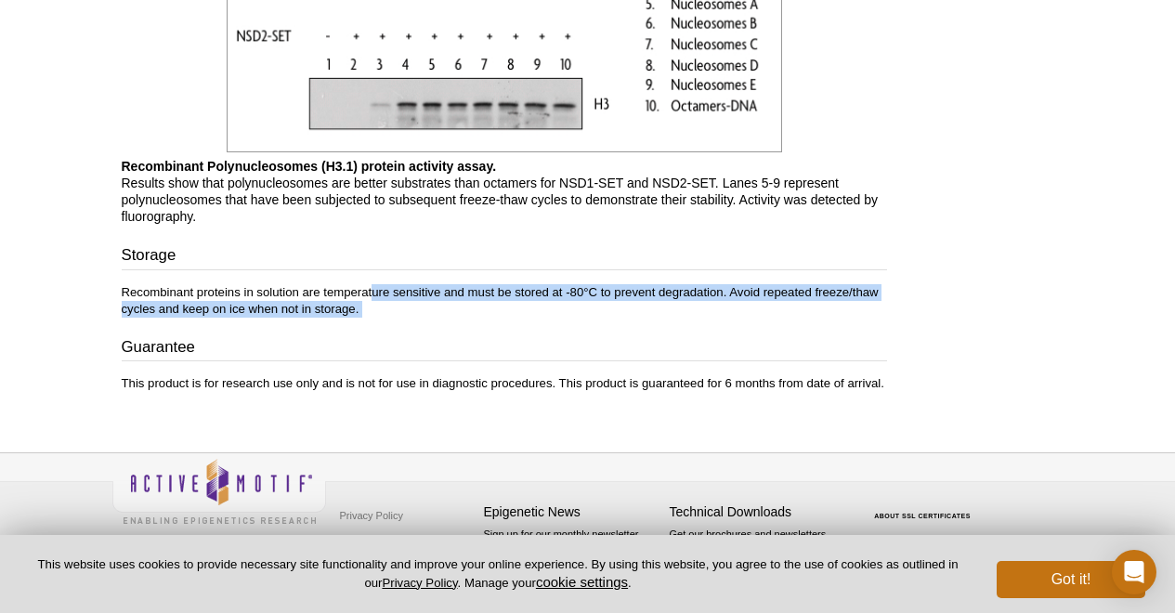
drag, startPoint x: 411, startPoint y: 318, endPoint x: 373, endPoint y: 294, distance: 43.8
click at [373, 294] on div "Storage Recombinant proteins in solution are temperature sensitive and must be …" at bounding box center [504, 318] width 765 height 148
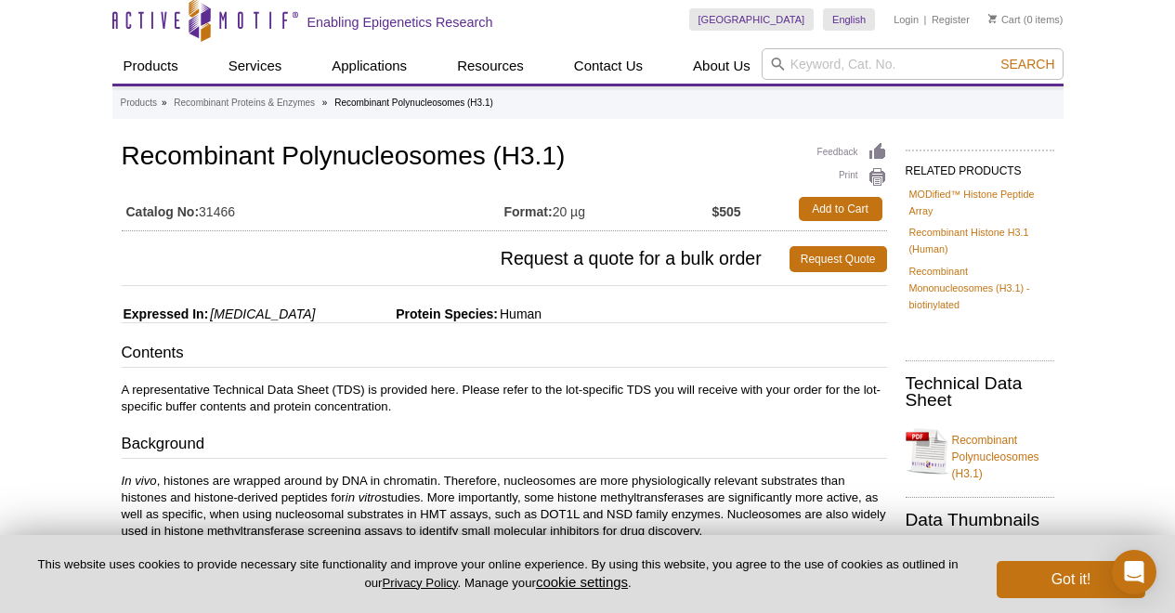
scroll to position [0, 0]
